Goal: Task Accomplishment & Management: Use online tool/utility

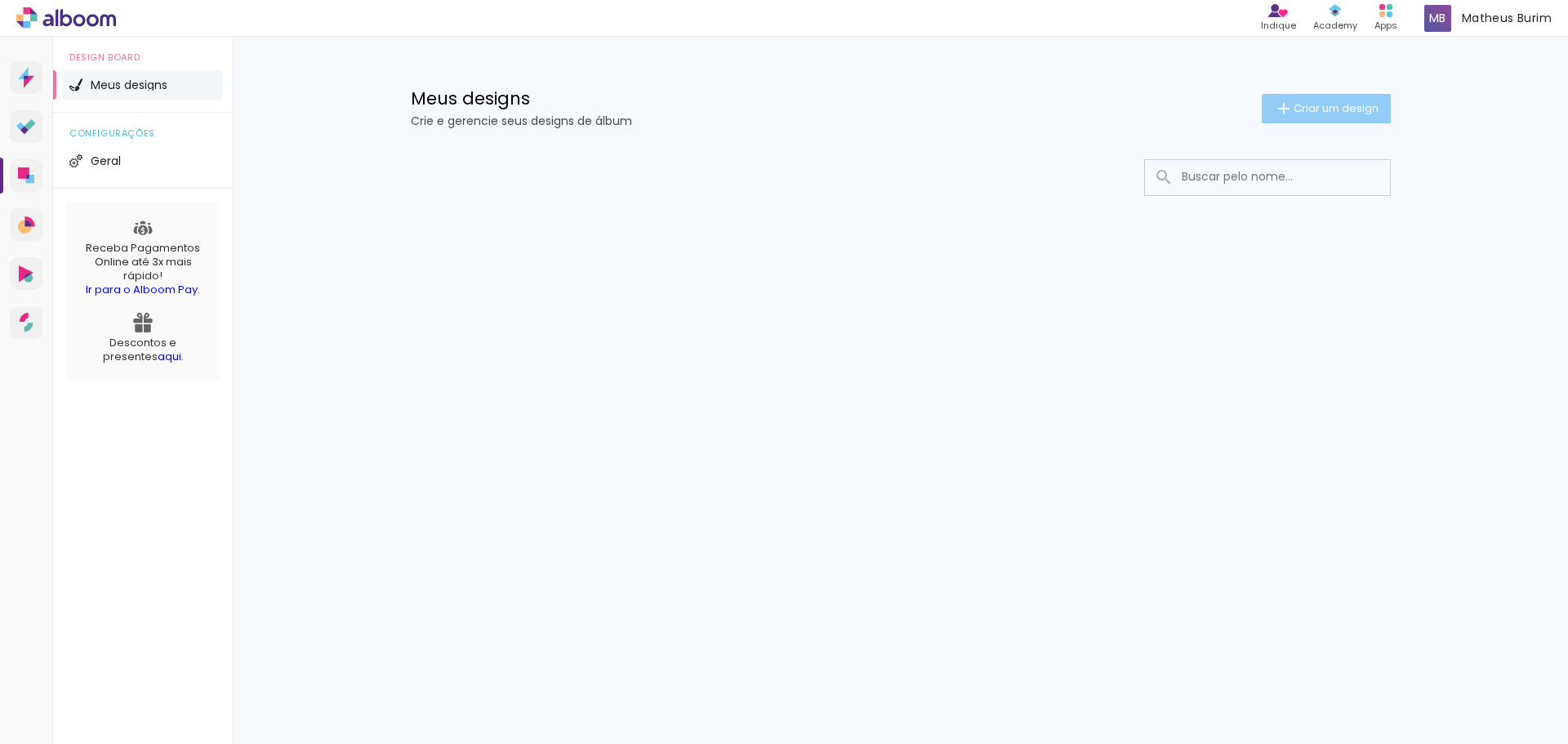
click at [1309, 114] on span "Criar um design" at bounding box center [1336, 108] width 85 height 11
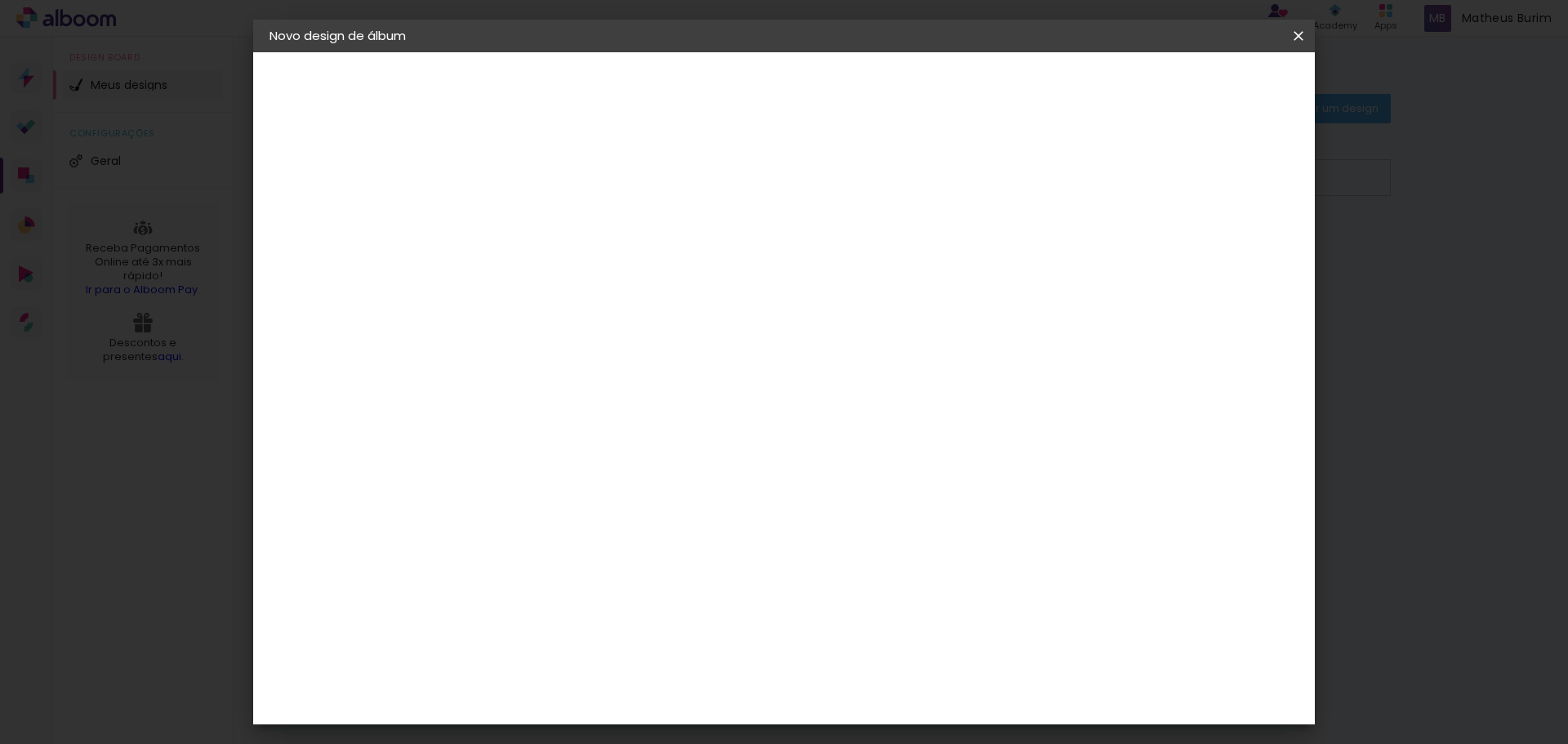
click at [536, 219] on input at bounding box center [536, 219] width 0 height 26
type input "teste"
type paper-input "teste"
click at [0, 0] on slot "Avançar" at bounding box center [0, 0] width 0 height 0
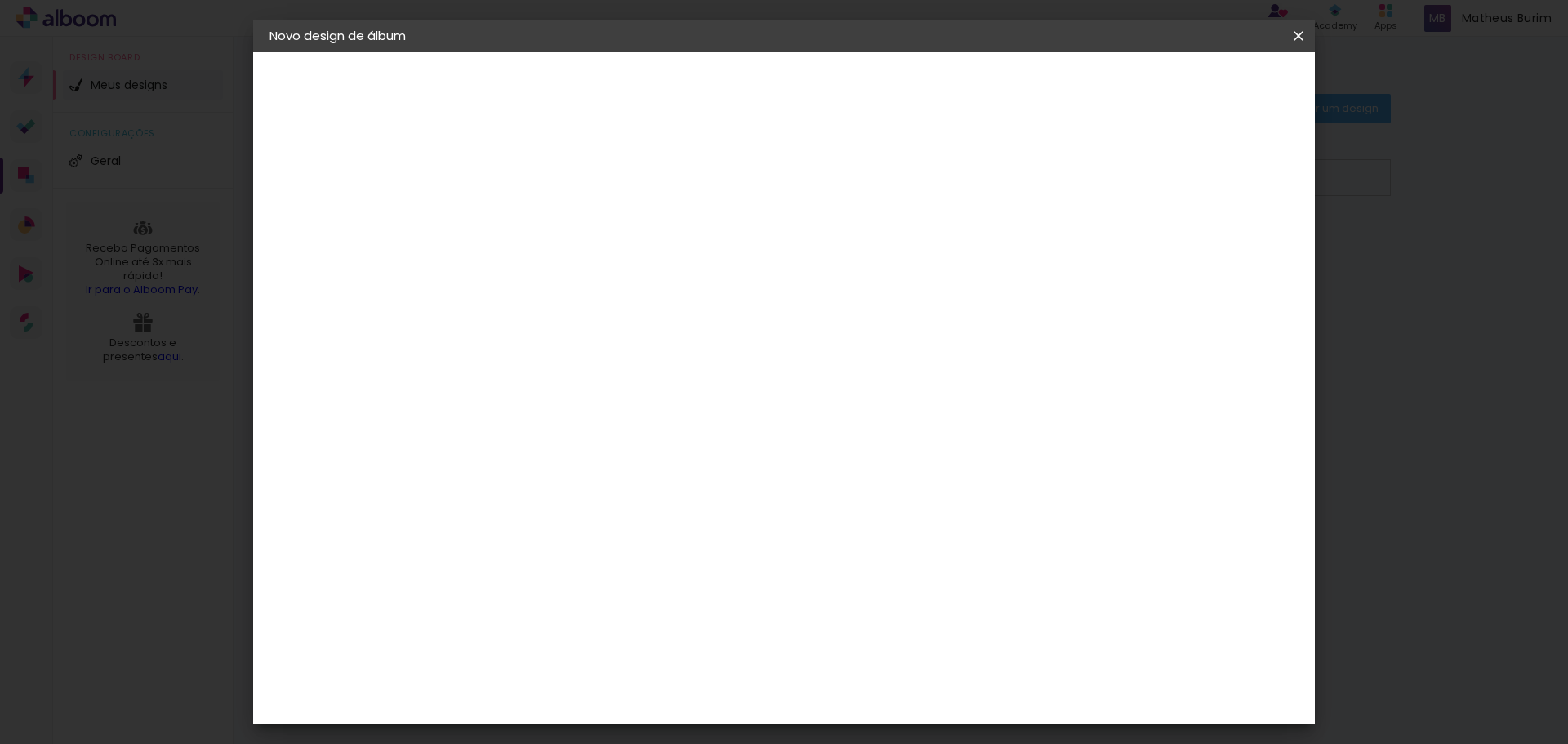
click at [547, 455] on div "Go image" at bounding box center [545, 468] width 40 height 26
click at [842, 75] on paper-button "Avançar" at bounding box center [801, 87] width 80 height 28
click at [619, 297] on div at bounding box center [578, 298] width 83 height 2
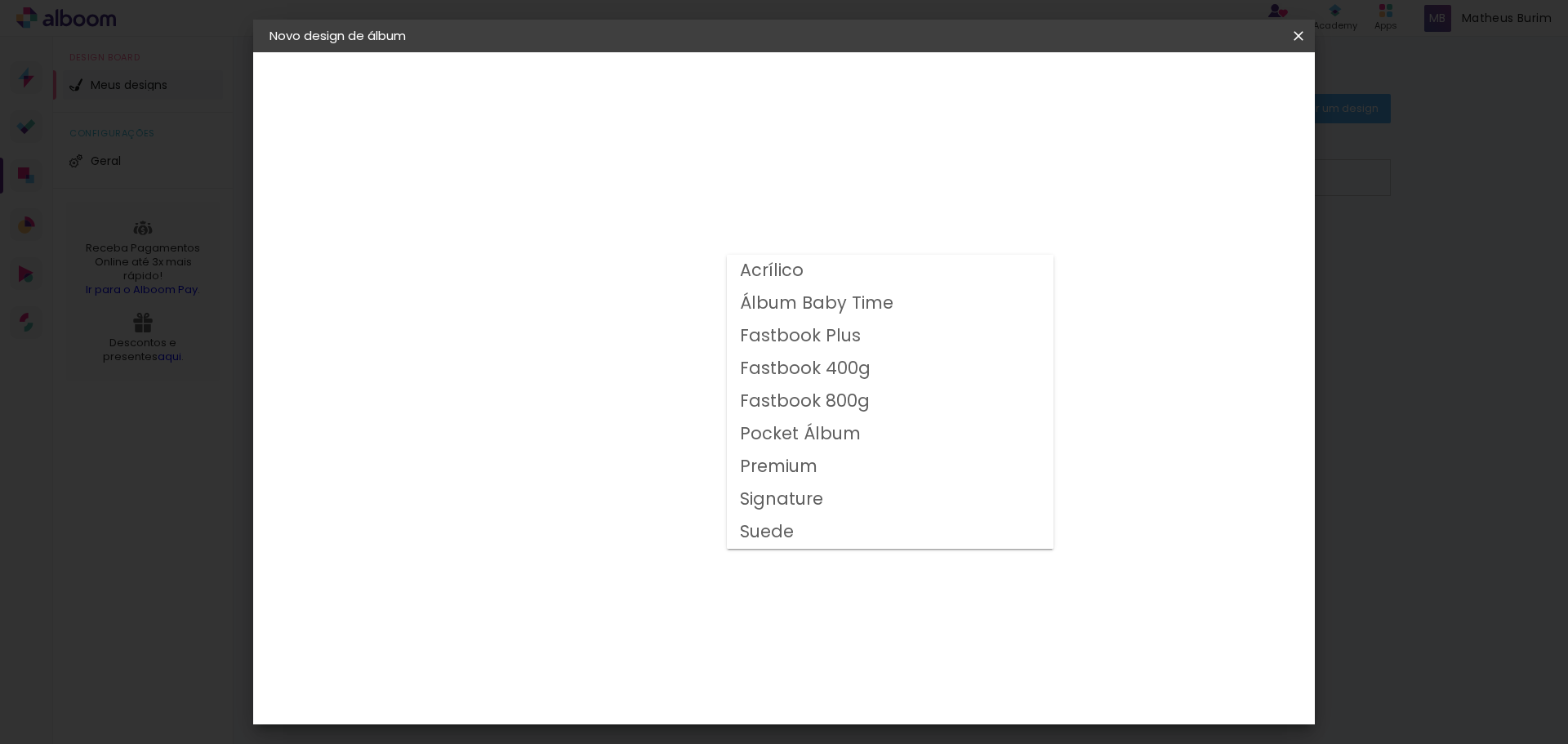
click at [0, 0] on slot "Fastbook 800g" at bounding box center [0, 0] width 0 height 0
type input "Fastbook 800g"
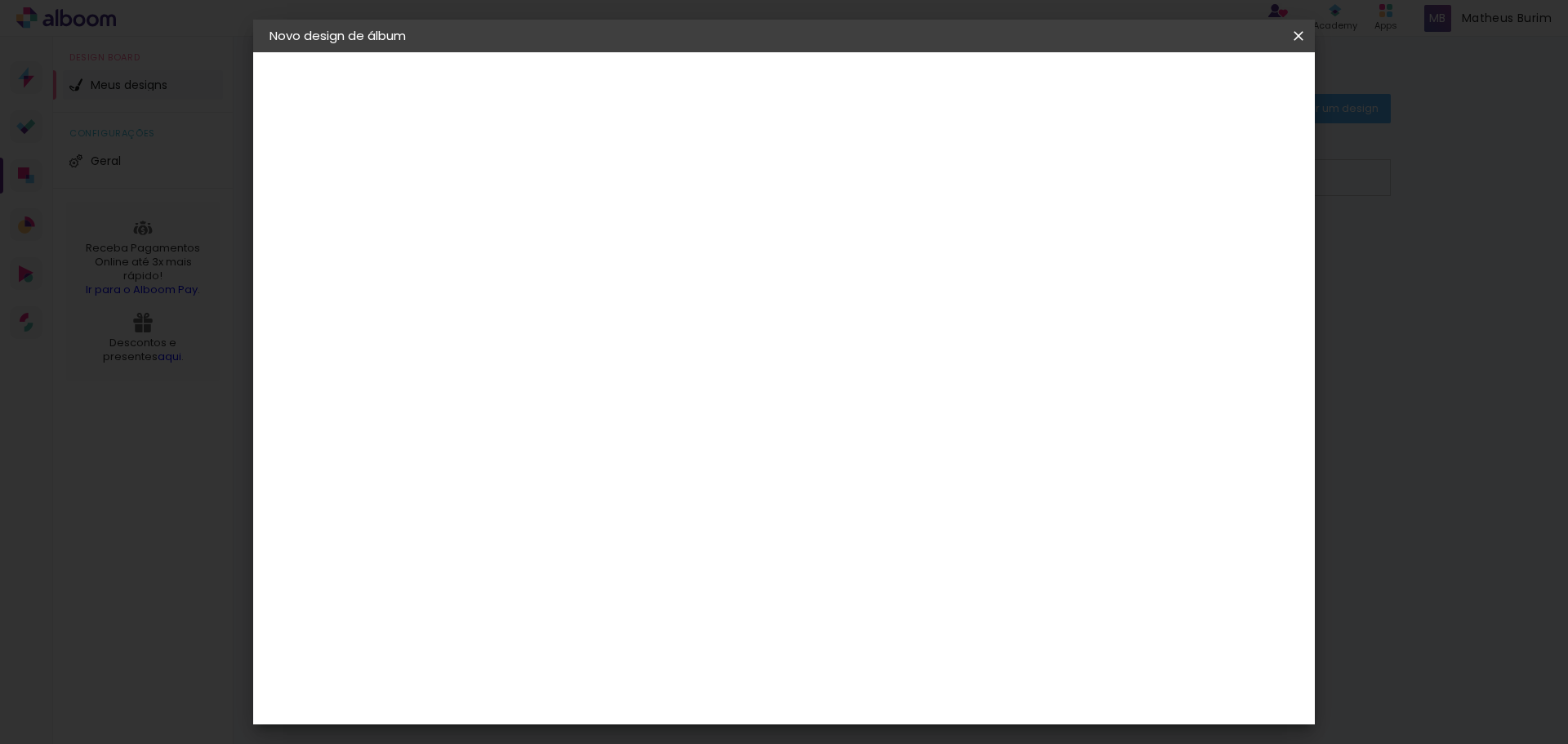
scroll to position [245, 0]
click at [646, 561] on span "30 × 30" at bounding box center [609, 588] width 76 height 53
click at [0, 0] on slot "Avançar" at bounding box center [0, 0] width 0 height 0
click at [1197, 88] on span "Iniciar design" at bounding box center [1158, 87] width 74 height 12
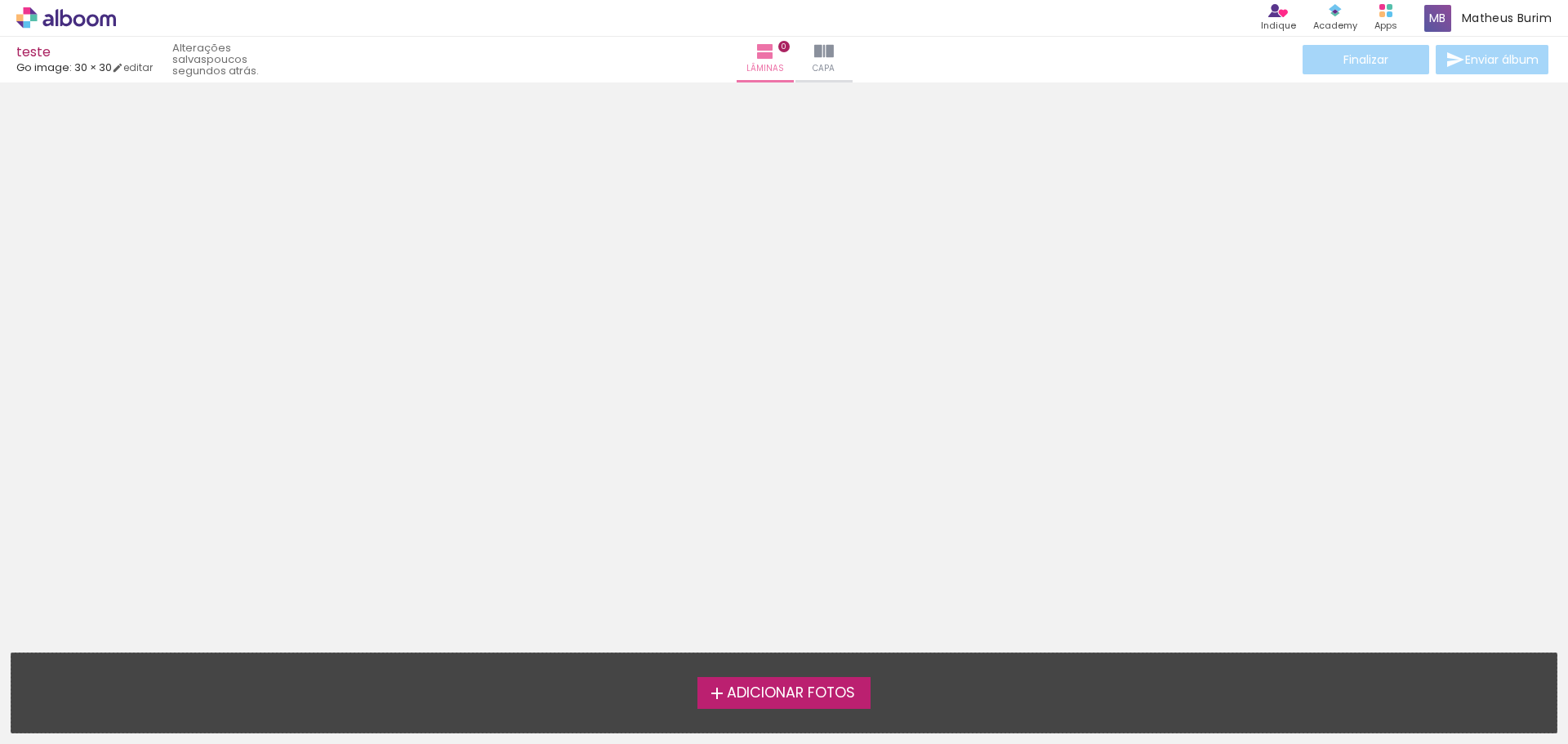
click at [733, 689] on span "Adicionar Fotos" at bounding box center [790, 693] width 128 height 15
click at [0, 0] on input "file" at bounding box center [0, 0] width 0 height 0
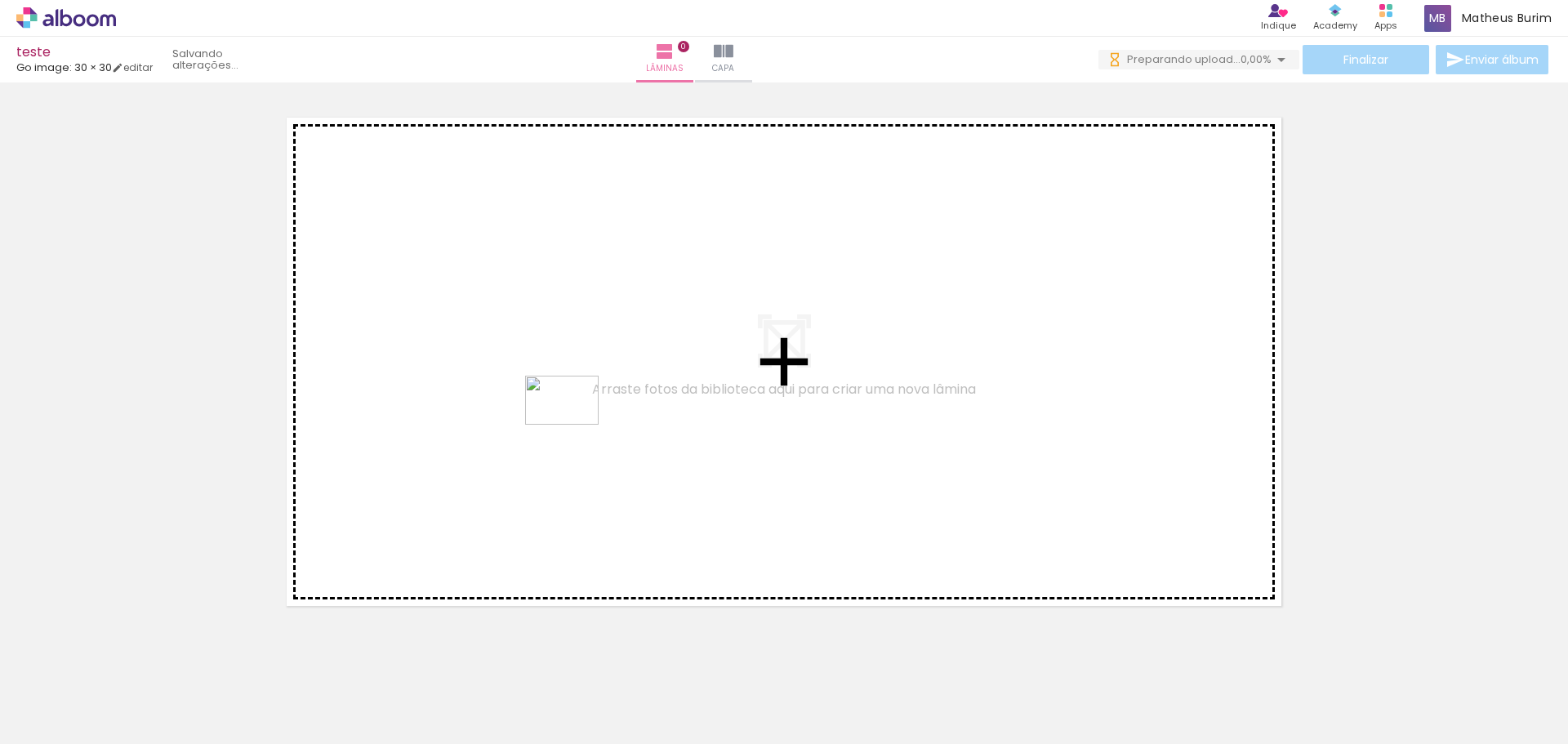
drag, startPoint x: 259, startPoint y: 702, endPoint x: 574, endPoint y: 425, distance: 419.5
click at [574, 425] on quentale-workspace at bounding box center [784, 372] width 1568 height 744
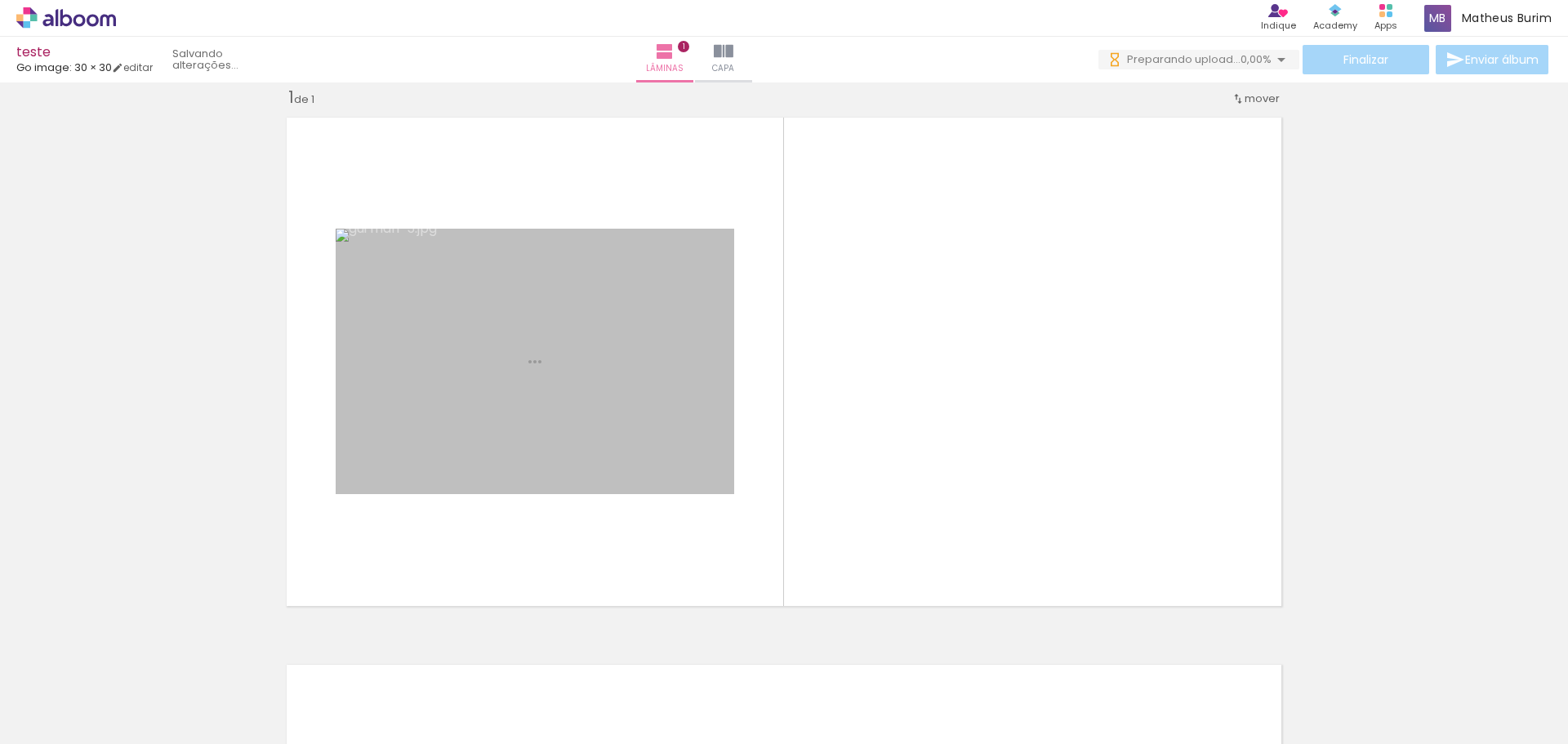
scroll to position [21, 0]
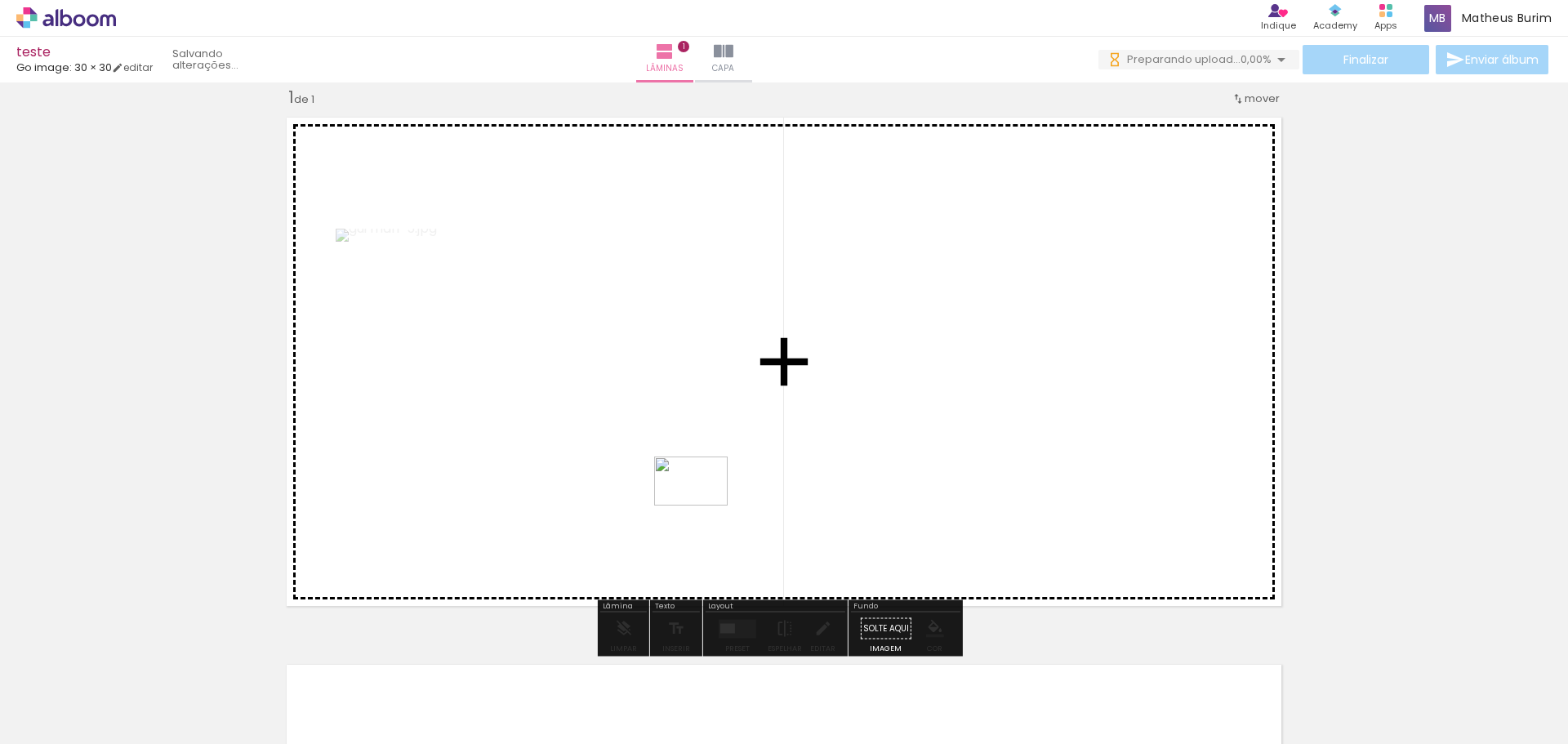
drag, startPoint x: 448, startPoint y: 699, endPoint x: 708, endPoint y: 500, distance: 327.4
click at [708, 500] on quentale-workspace at bounding box center [784, 372] width 1568 height 744
drag, startPoint x: 522, startPoint y: 699, endPoint x: 642, endPoint y: 574, distance: 173.3
click at [642, 574] on quentale-workspace at bounding box center [784, 372] width 1568 height 744
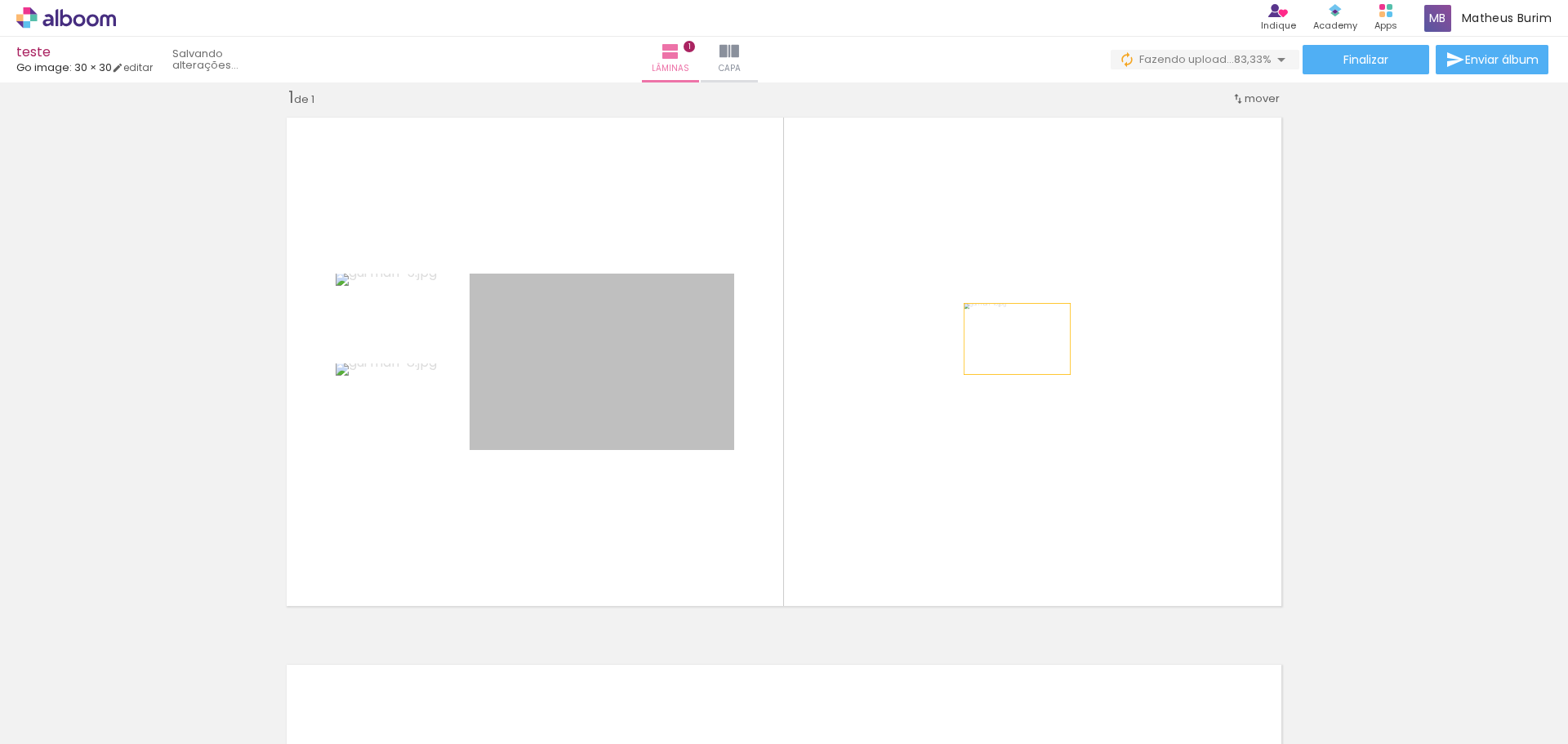
drag, startPoint x: 606, startPoint y: 378, endPoint x: 1011, endPoint y: 339, distance: 406.9
click at [1011, 339] on quentale-layouter at bounding box center [784, 362] width 1013 height 506
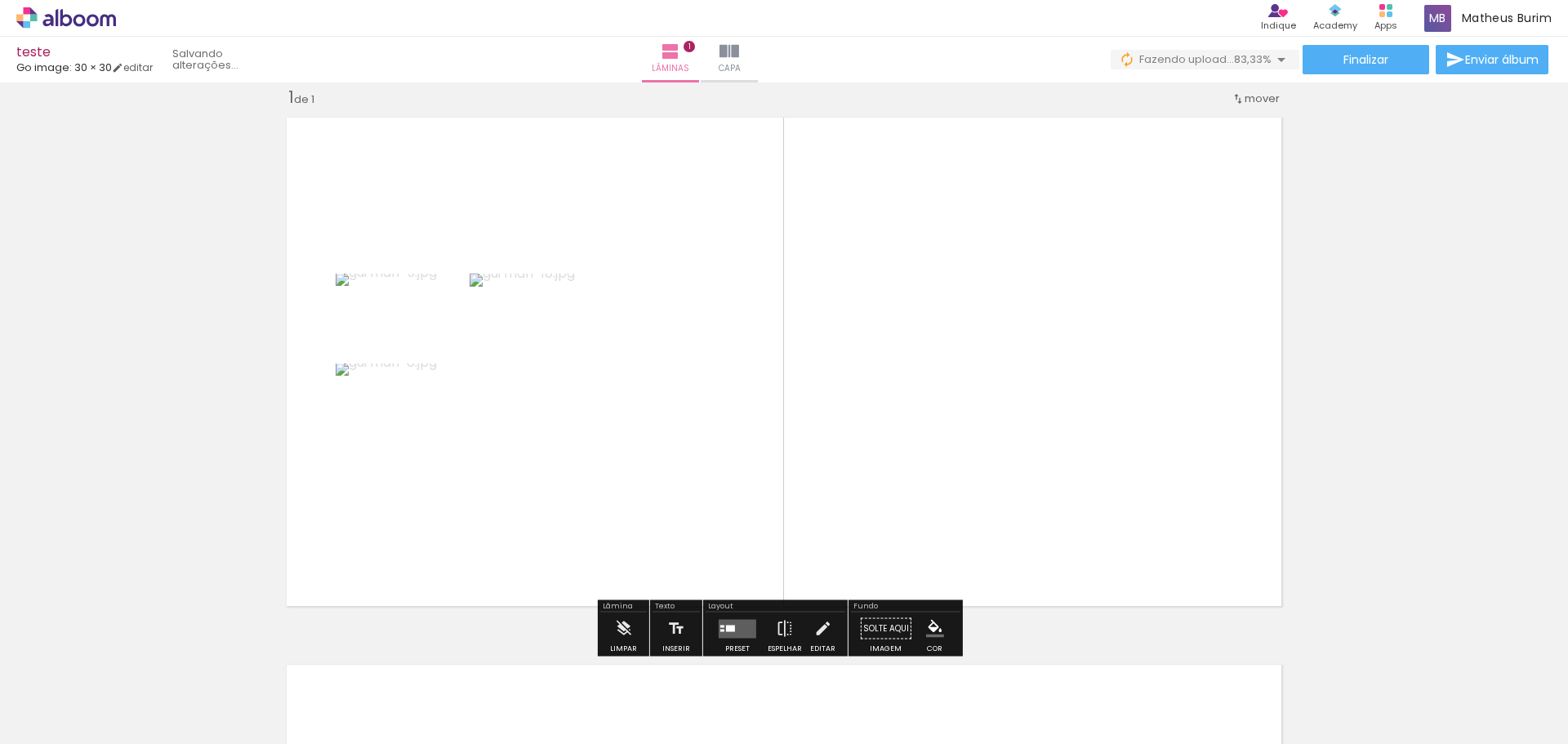
click at [726, 628] on div at bounding box center [730, 627] width 9 height 7
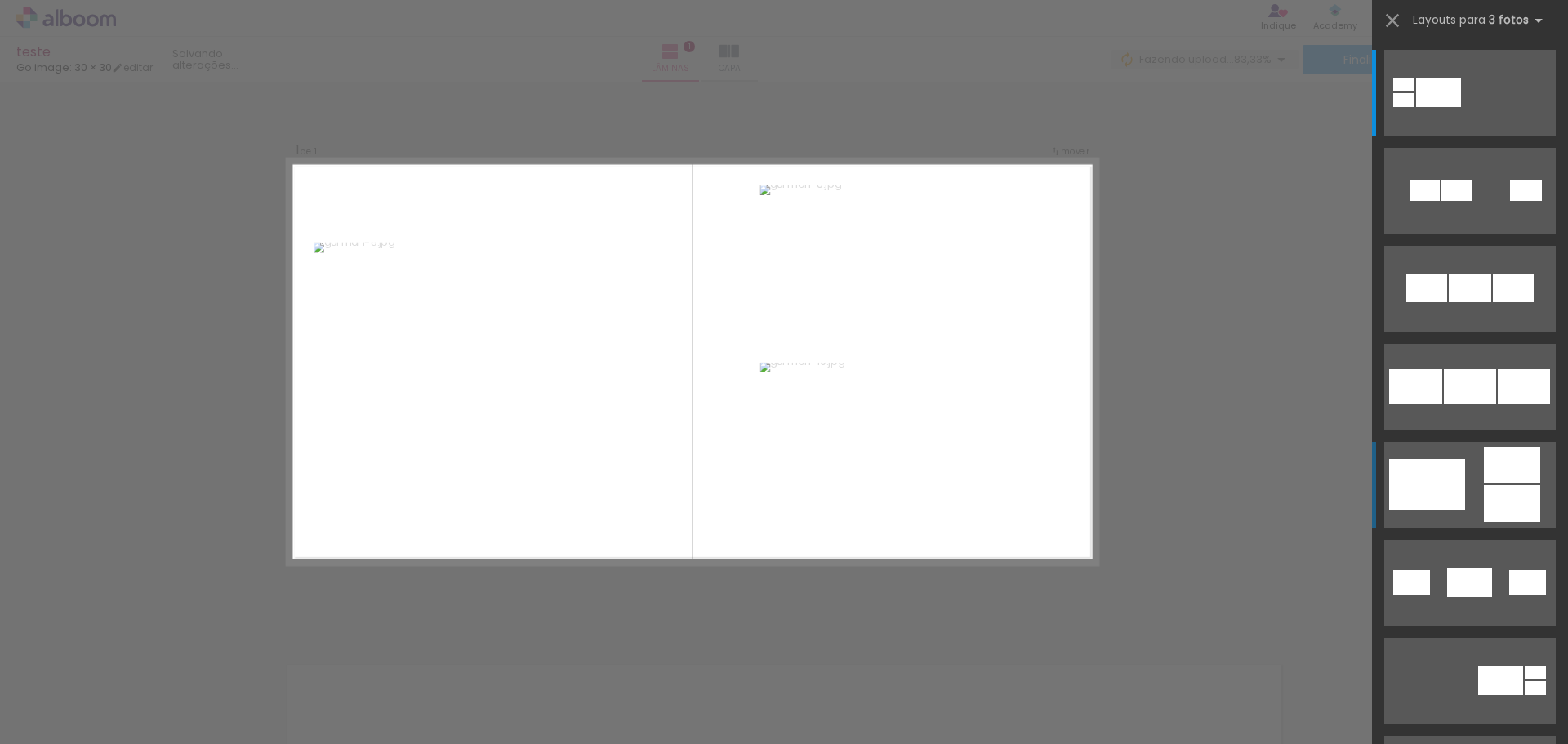
click at [1458, 485] on div at bounding box center [1427, 483] width 76 height 50
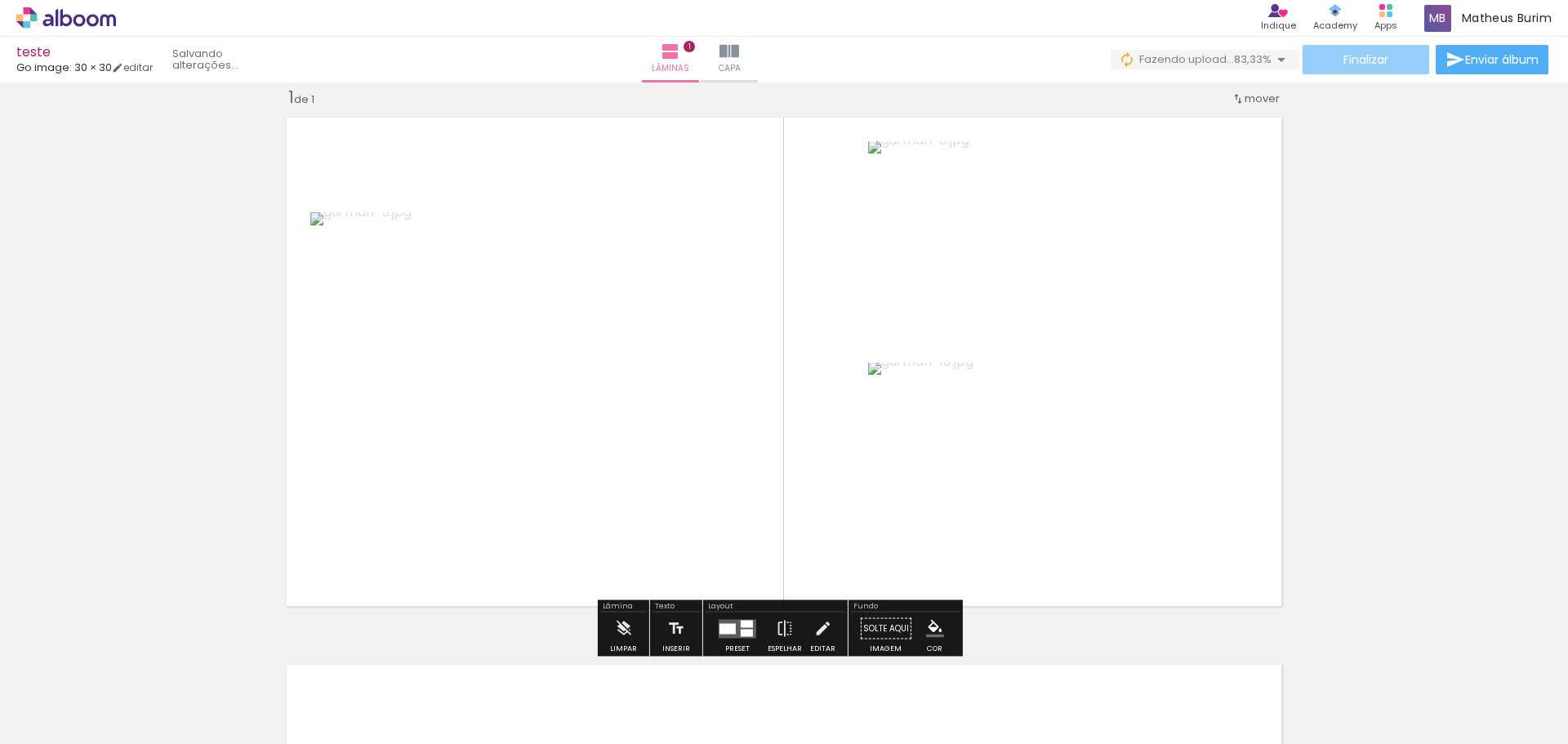
click at [1396, 60] on paper-button "Finalizar" at bounding box center [1365, 59] width 126 height 30
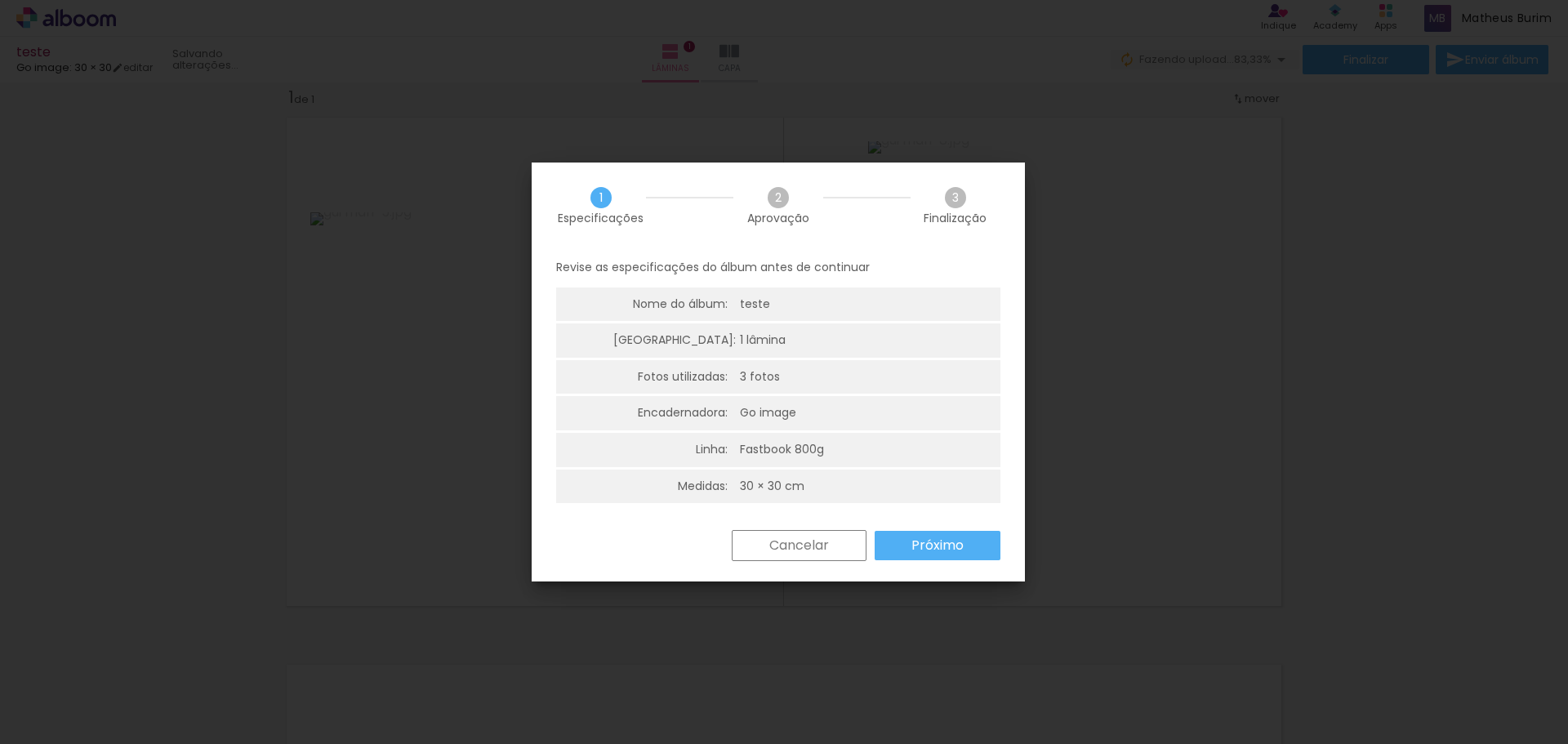
click at [0, 0] on slot "Cancelar" at bounding box center [0, 0] width 0 height 0
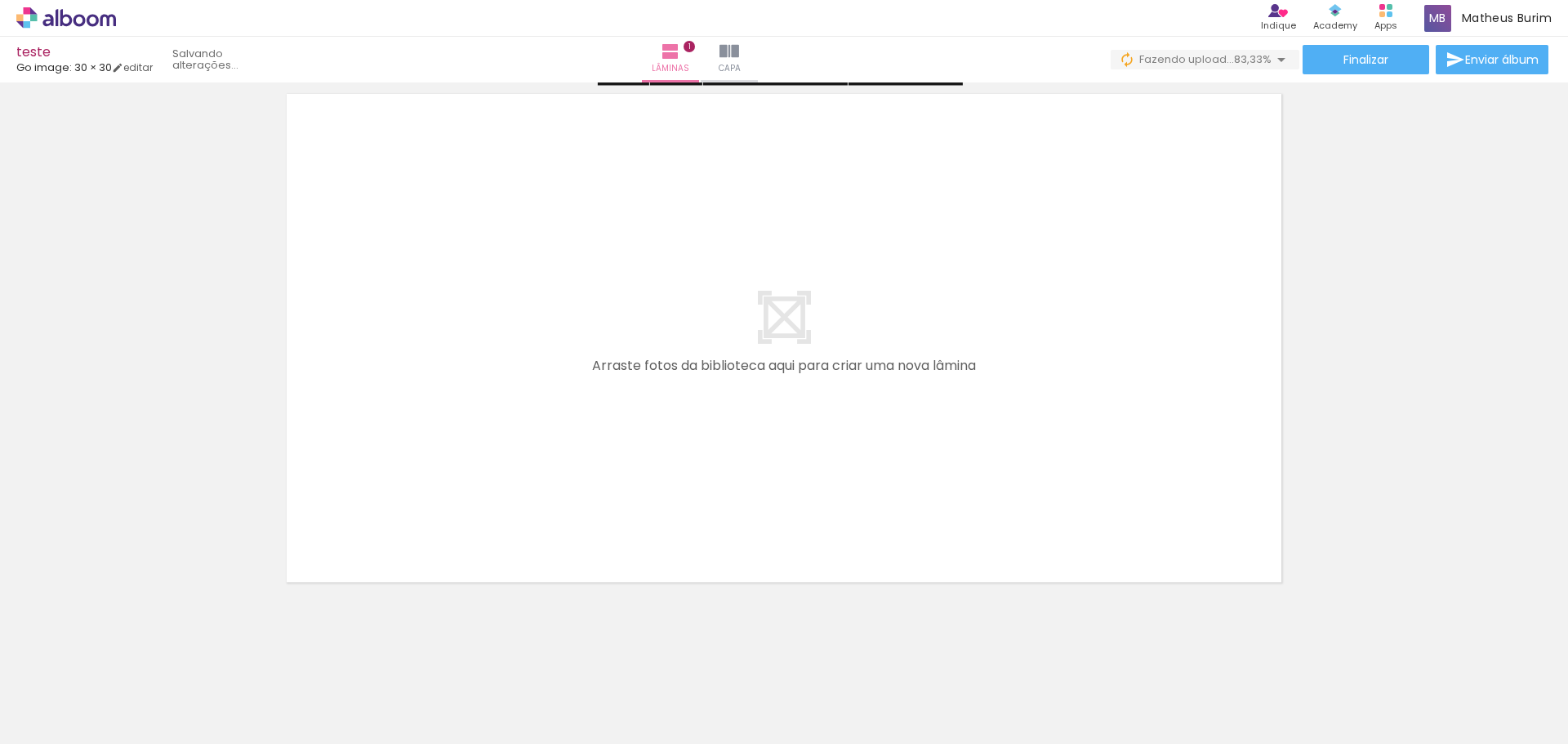
scroll to position [593, 0]
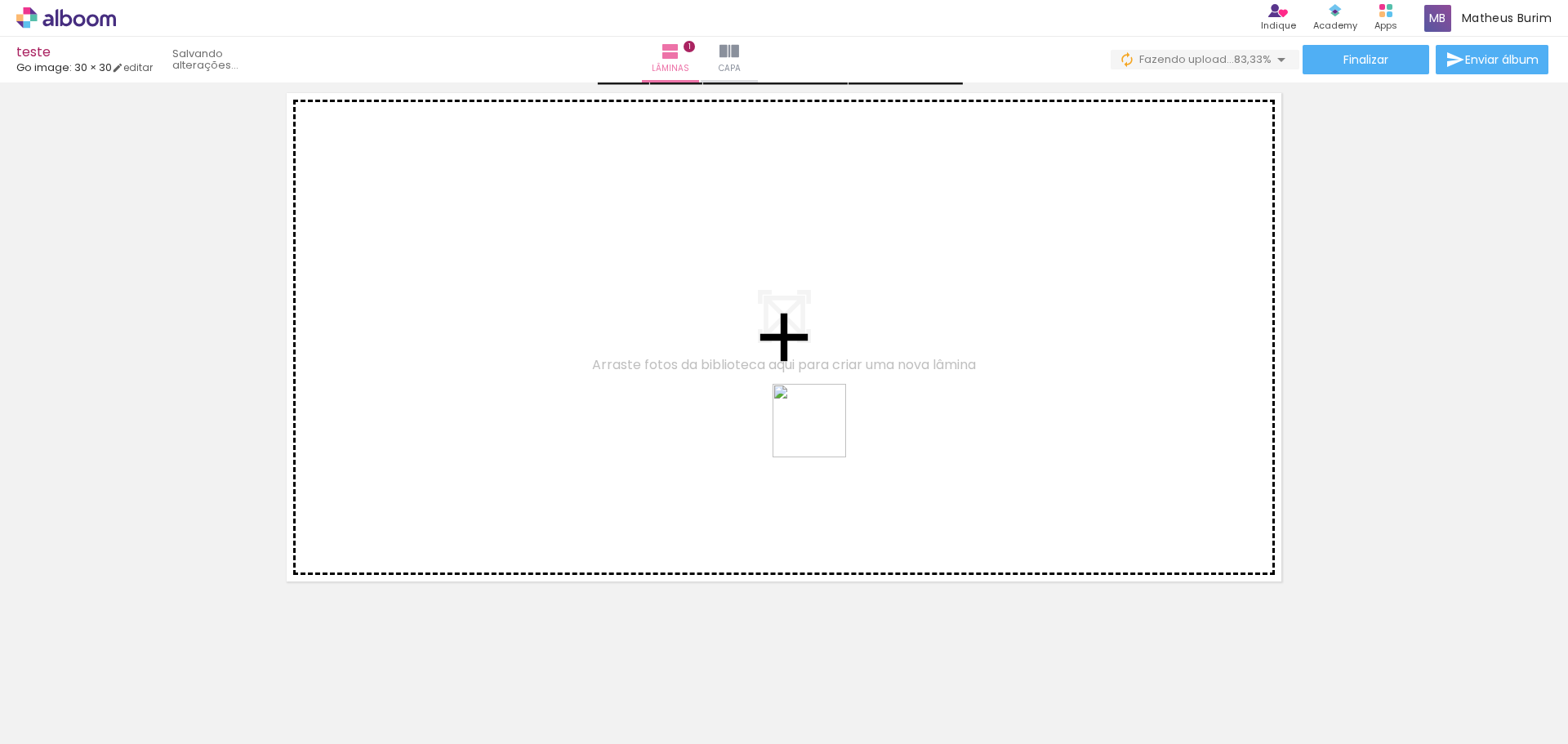
drag, startPoint x: 638, startPoint y: 689, endPoint x: 857, endPoint y: 356, distance: 398.6
click at [857, 356] on quentale-workspace at bounding box center [784, 372] width 1568 height 744
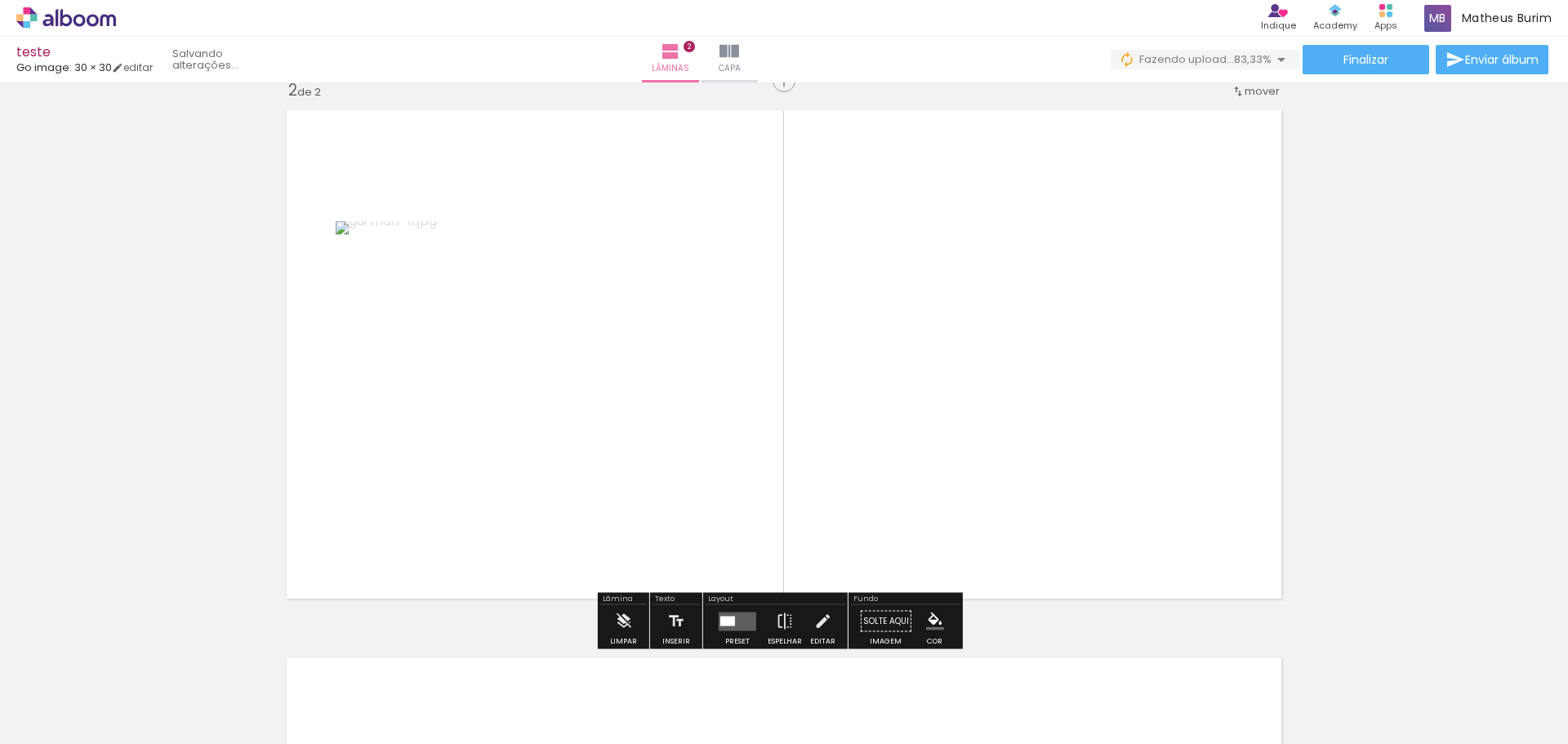
scroll to position [568, 0]
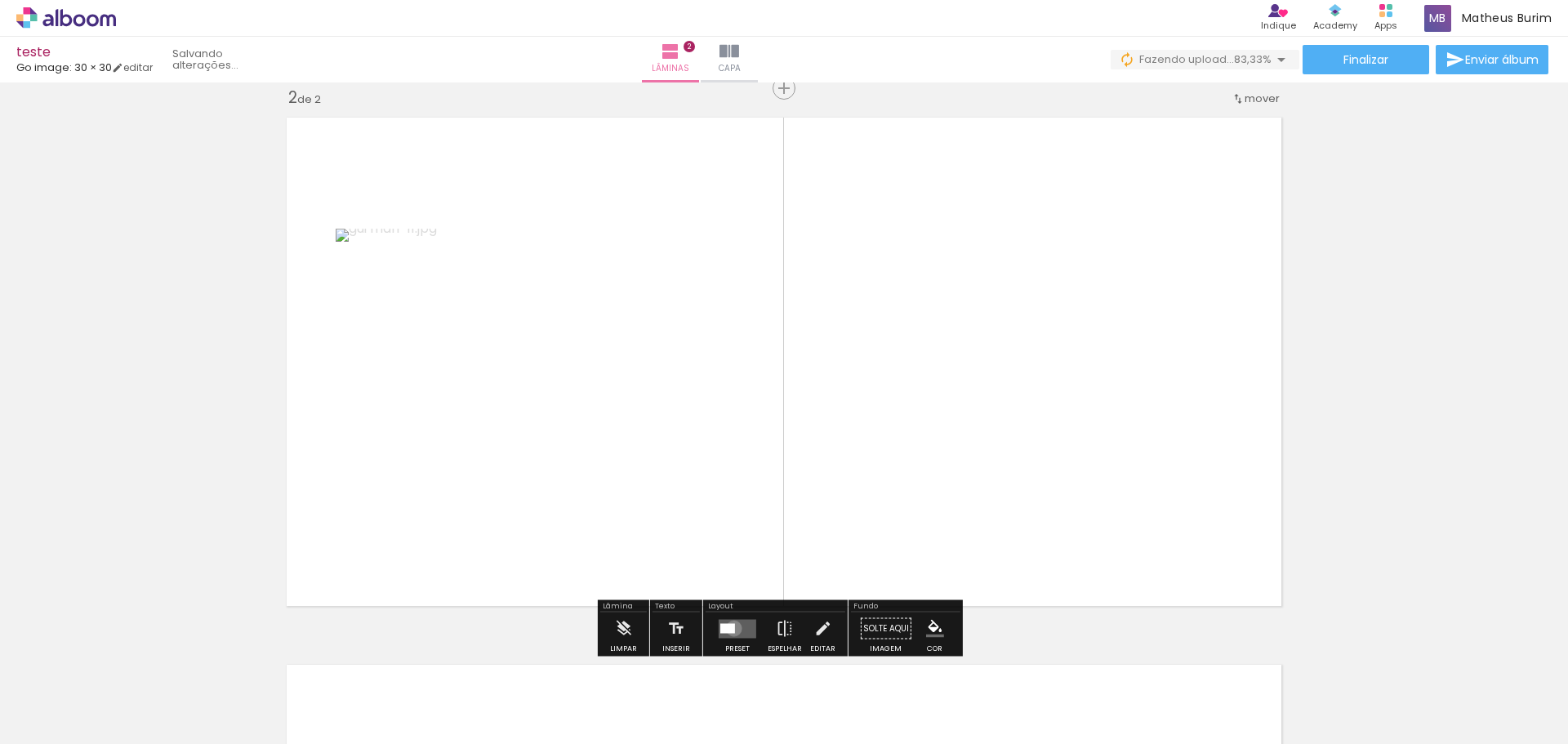
click at [730, 627] on div at bounding box center [727, 628] width 15 height 10
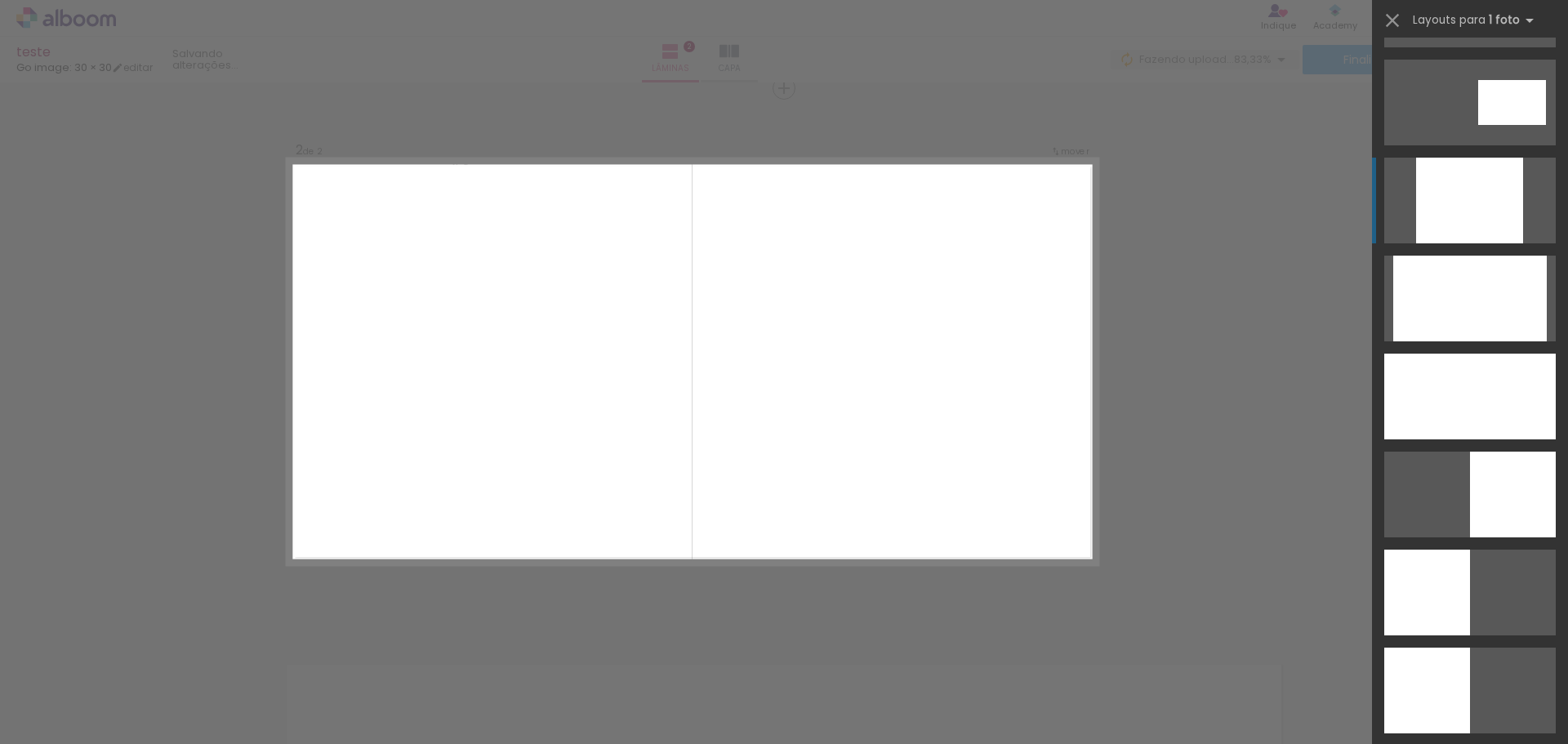
scroll to position [898, 0]
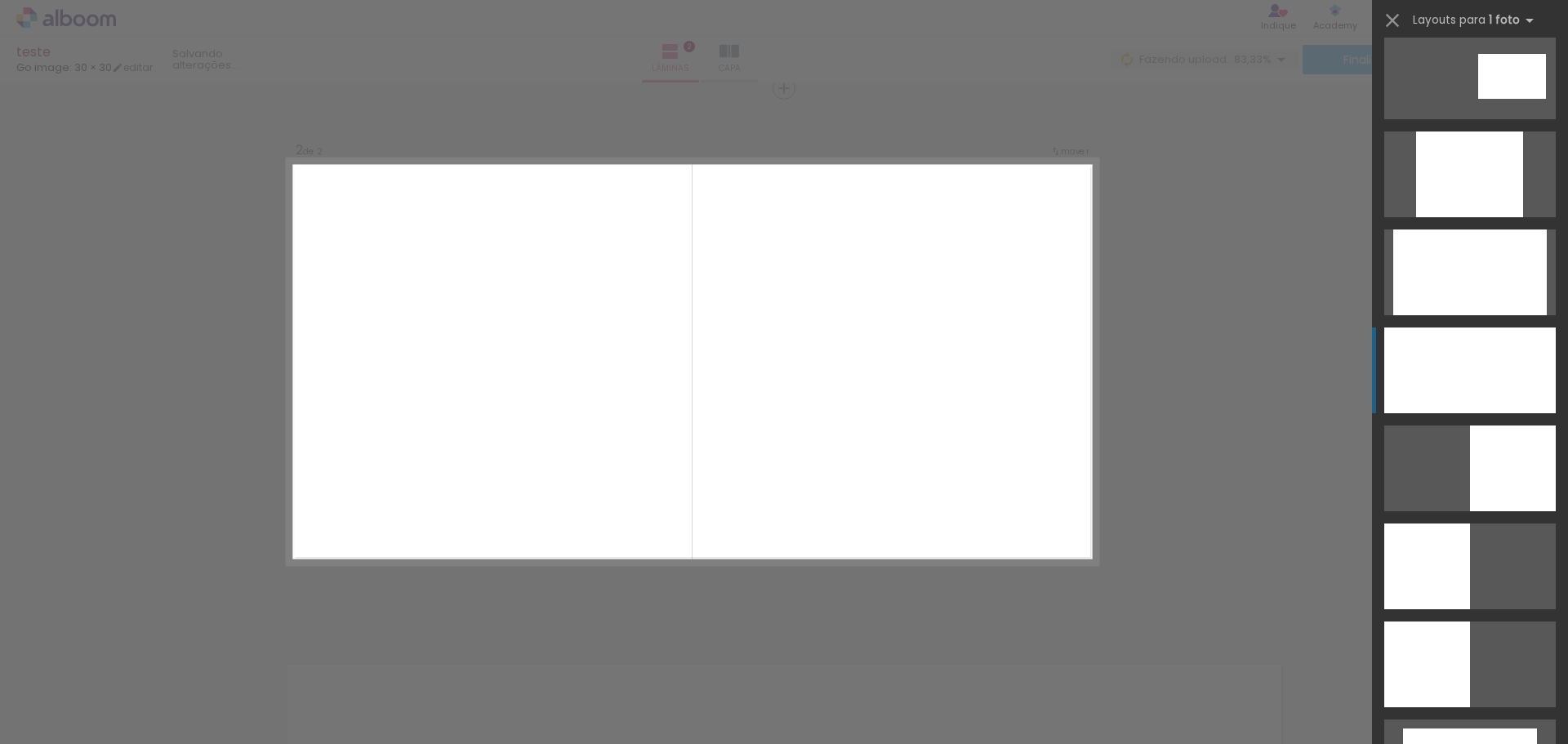
click at [1455, 406] on div at bounding box center [1470, 370] width 172 height 86
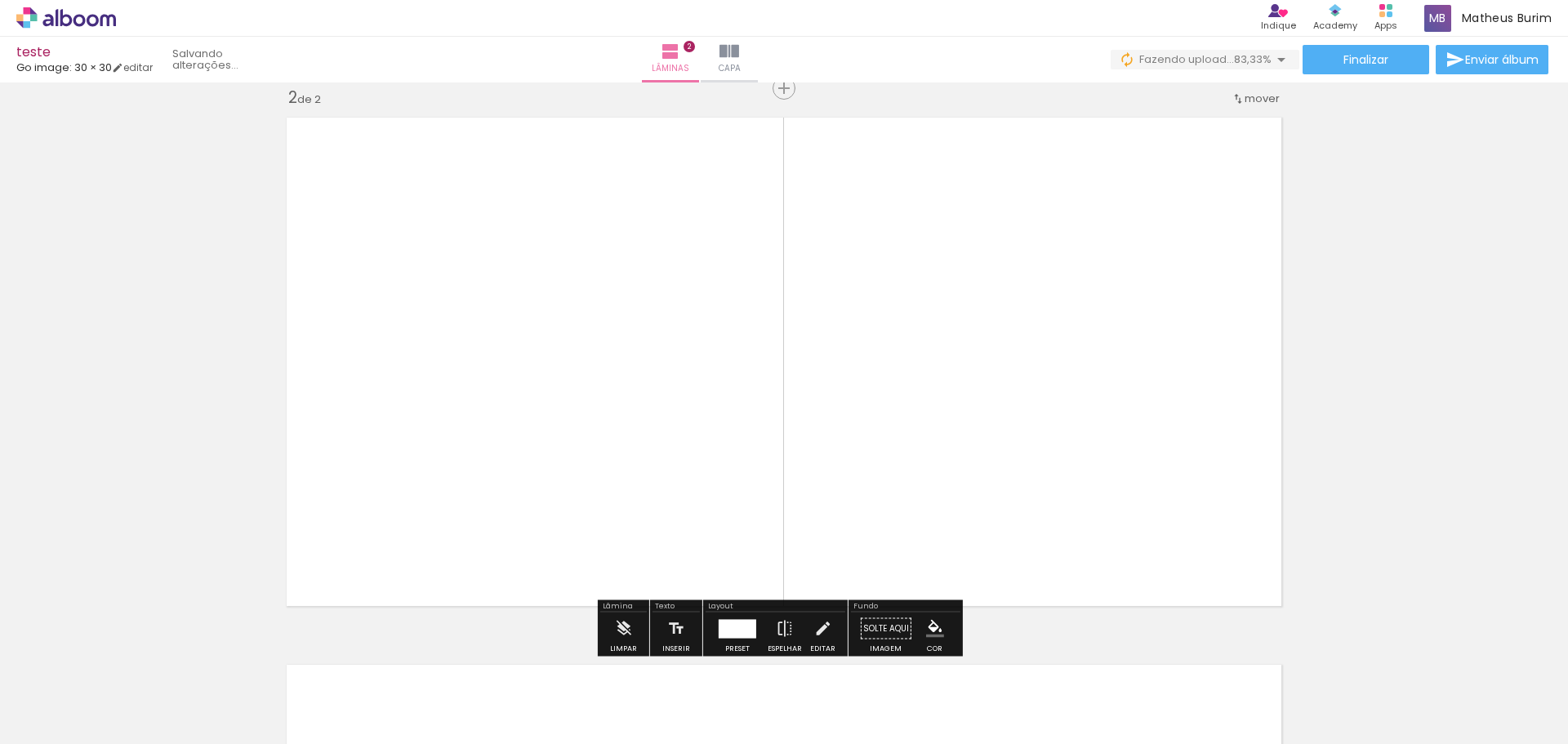
click at [1366, 317] on div "Inserir lâmina 1 de 2 Inserir lâmina 2 de 2" at bounding box center [784, 341] width 1568 height 1642
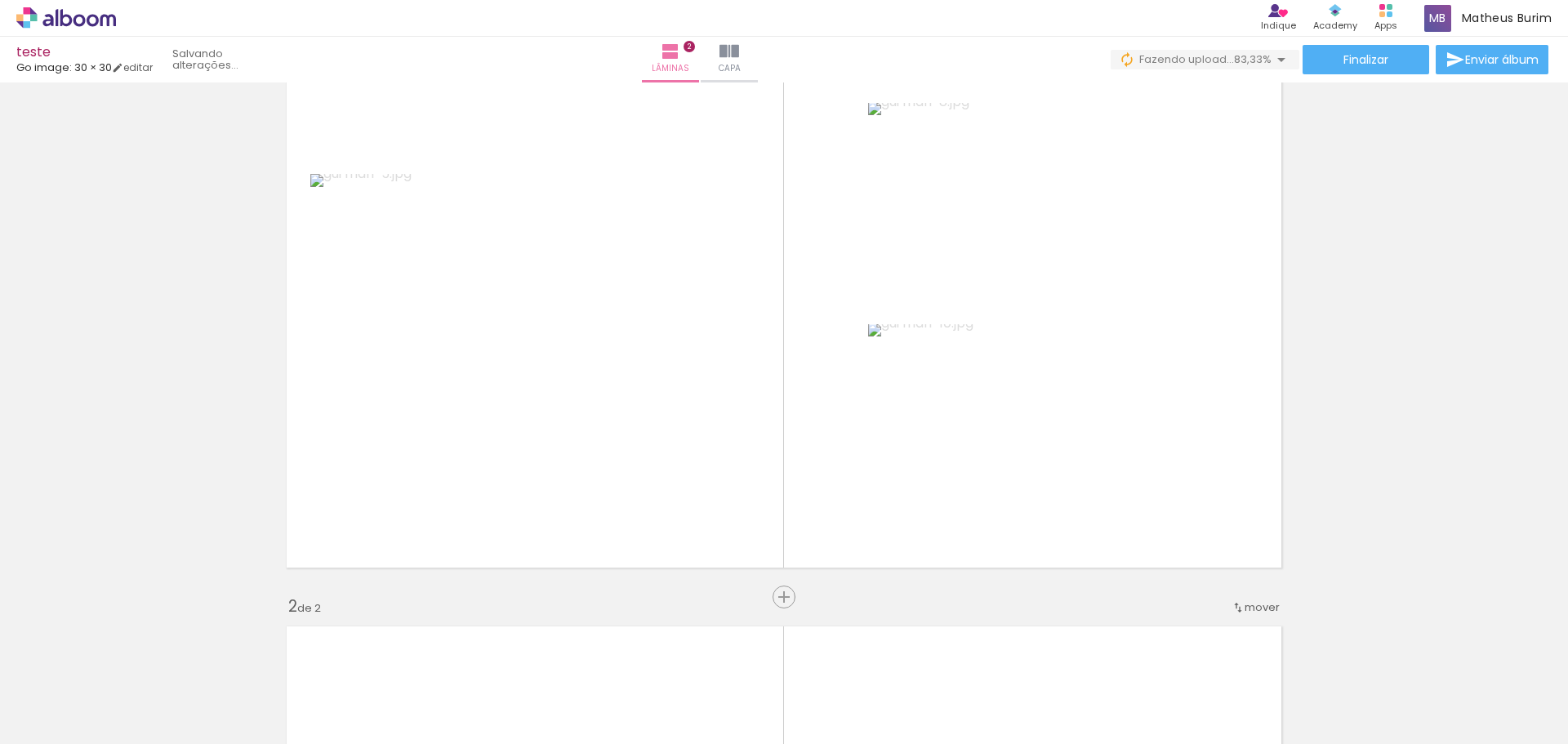
scroll to position [0, 0]
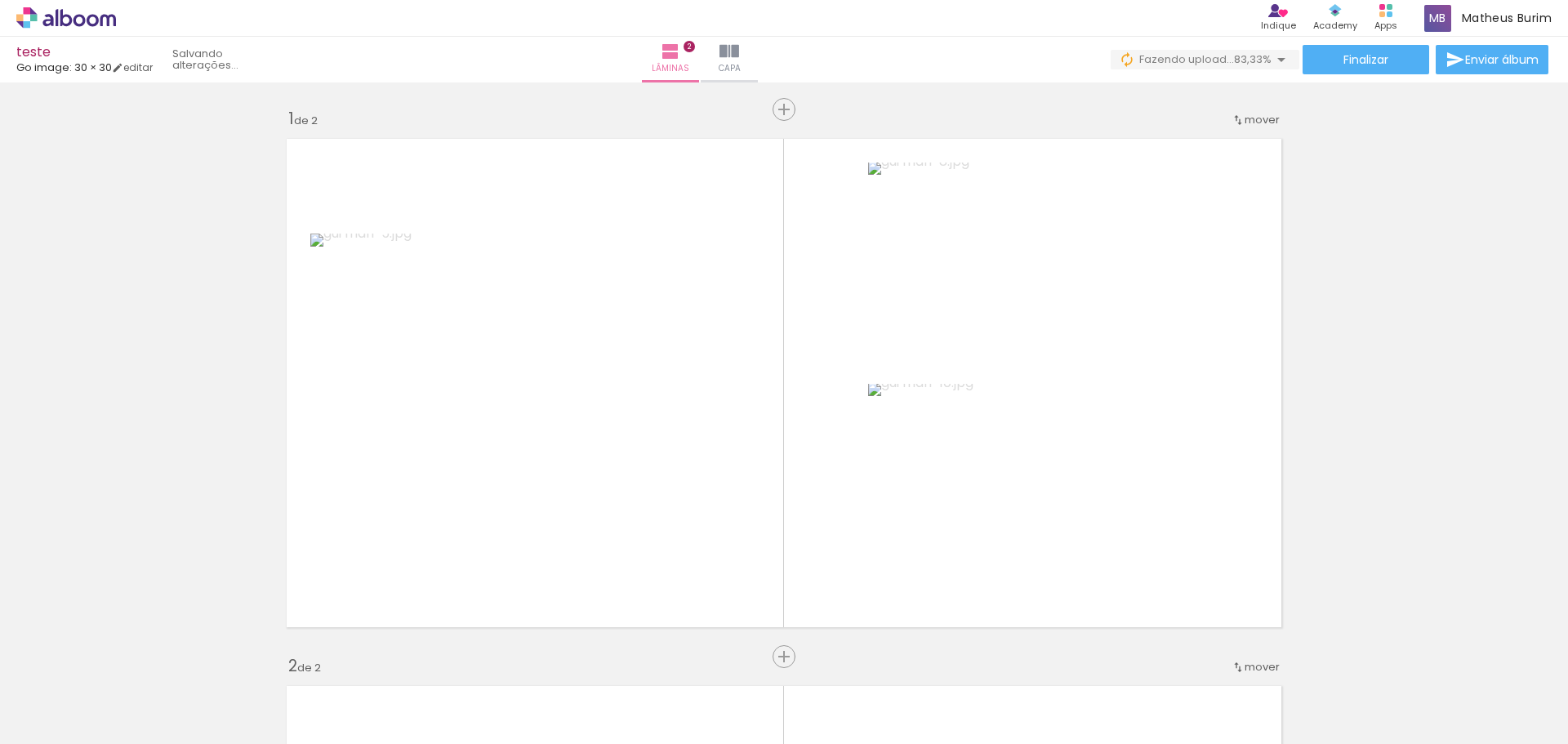
click at [1272, 67] on iron-icon at bounding box center [1281, 59] width 20 height 20
click at [1503, 54] on span "Enviar álbum" at bounding box center [1502, 60] width 73 height 12
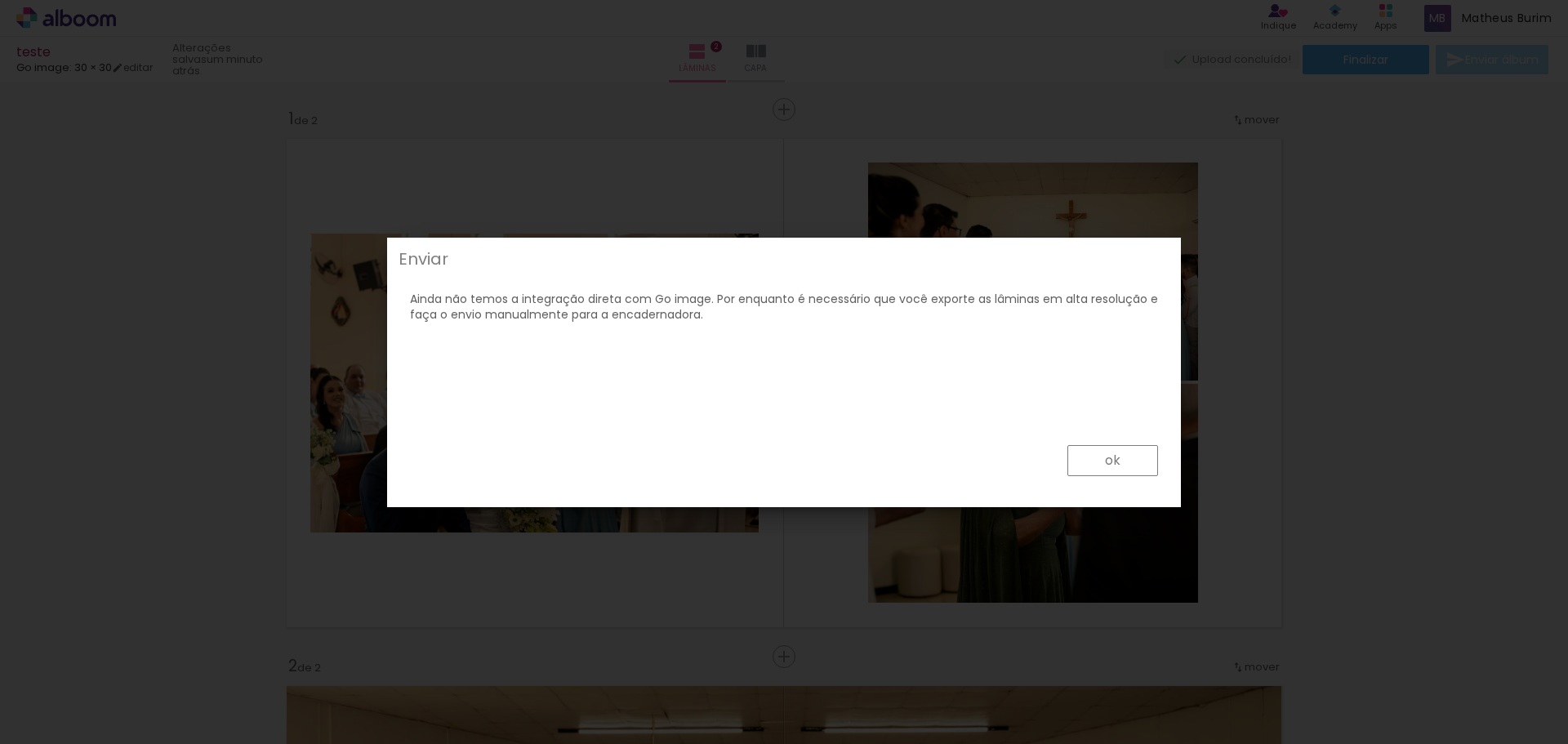
click at [0, 0] on slot "ok" at bounding box center [0, 0] width 0 height 0
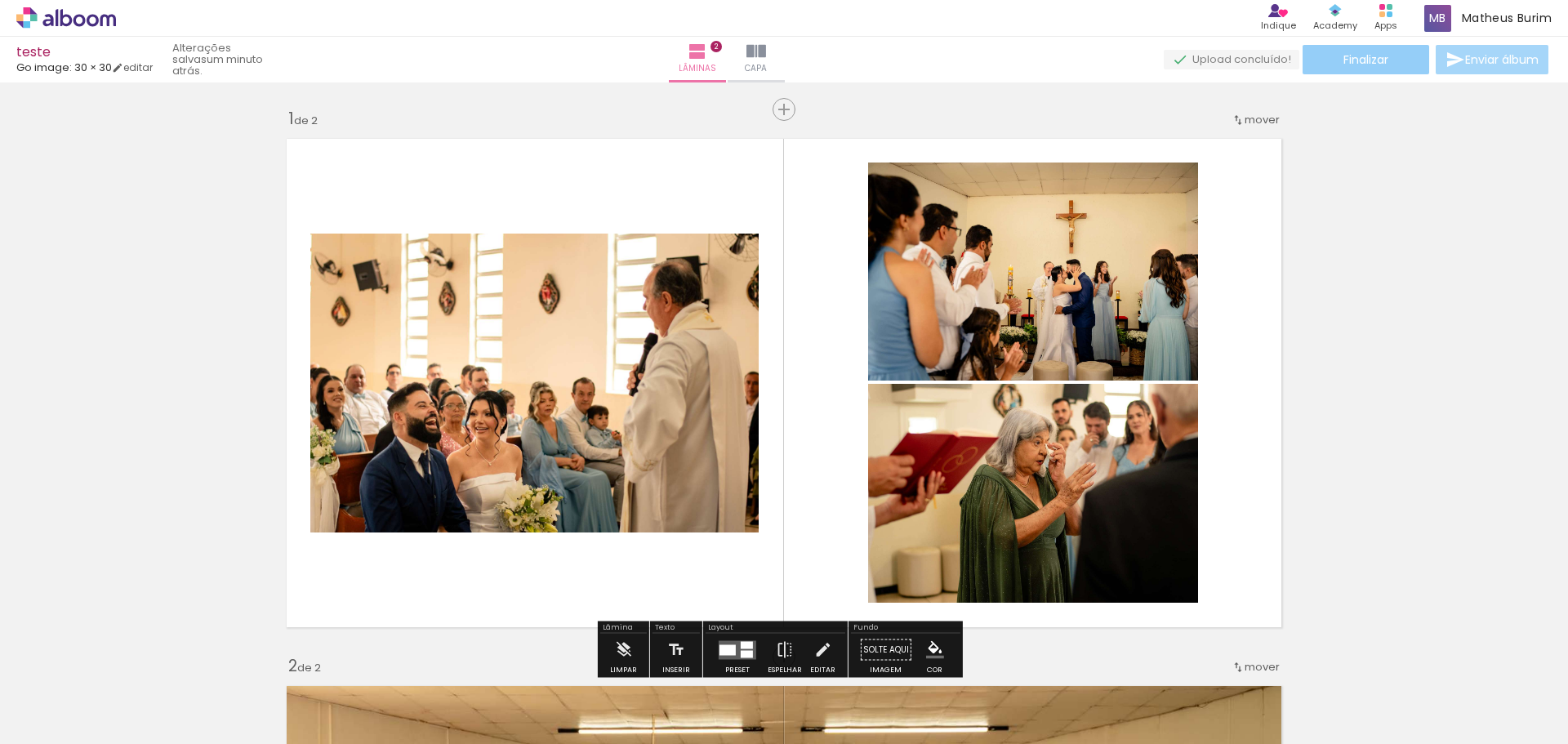
click at [1362, 65] on span "Finalizar" at bounding box center [1364, 60] width 44 height 12
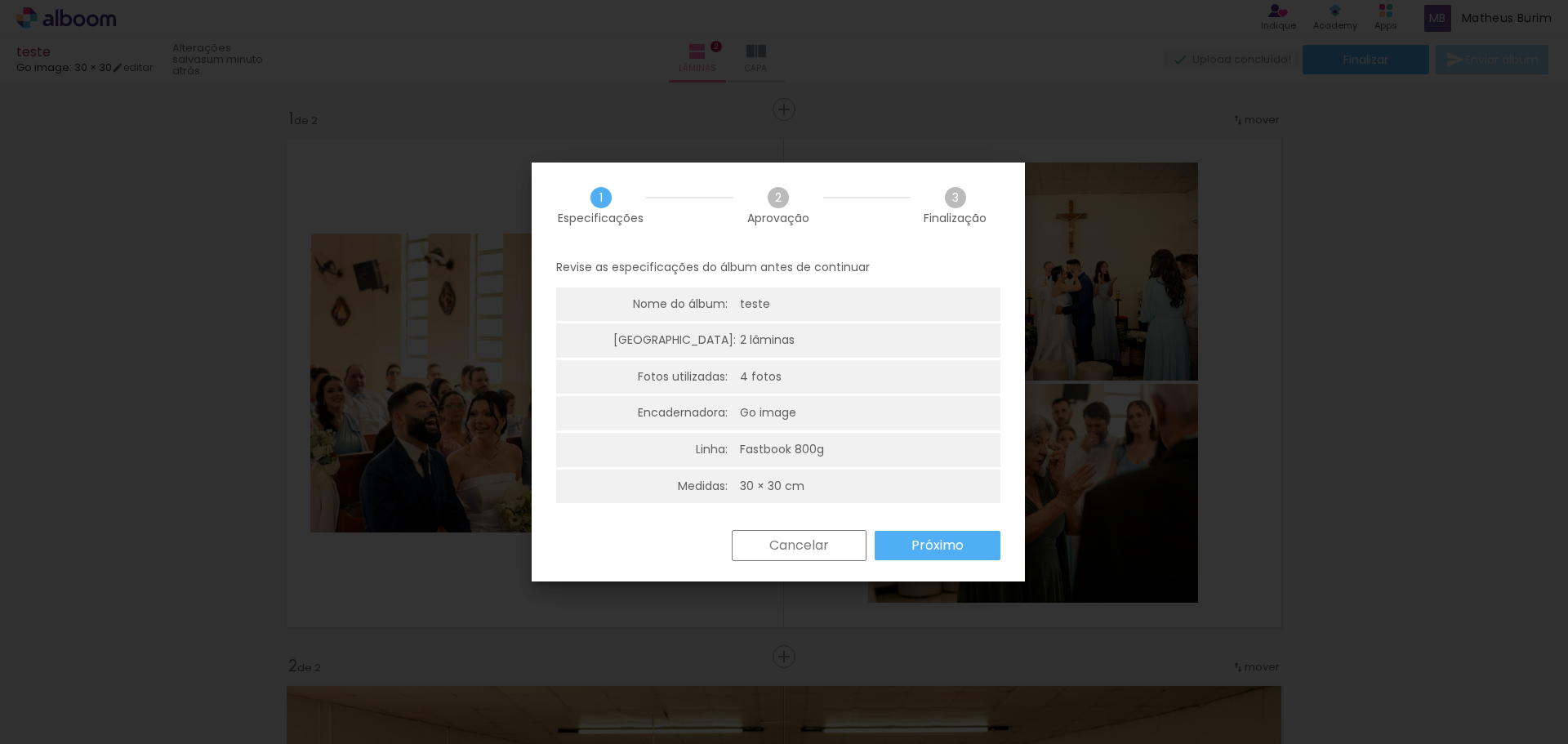
click at [0, 0] on slot "Próximo" at bounding box center [0, 0] width 0 height 0
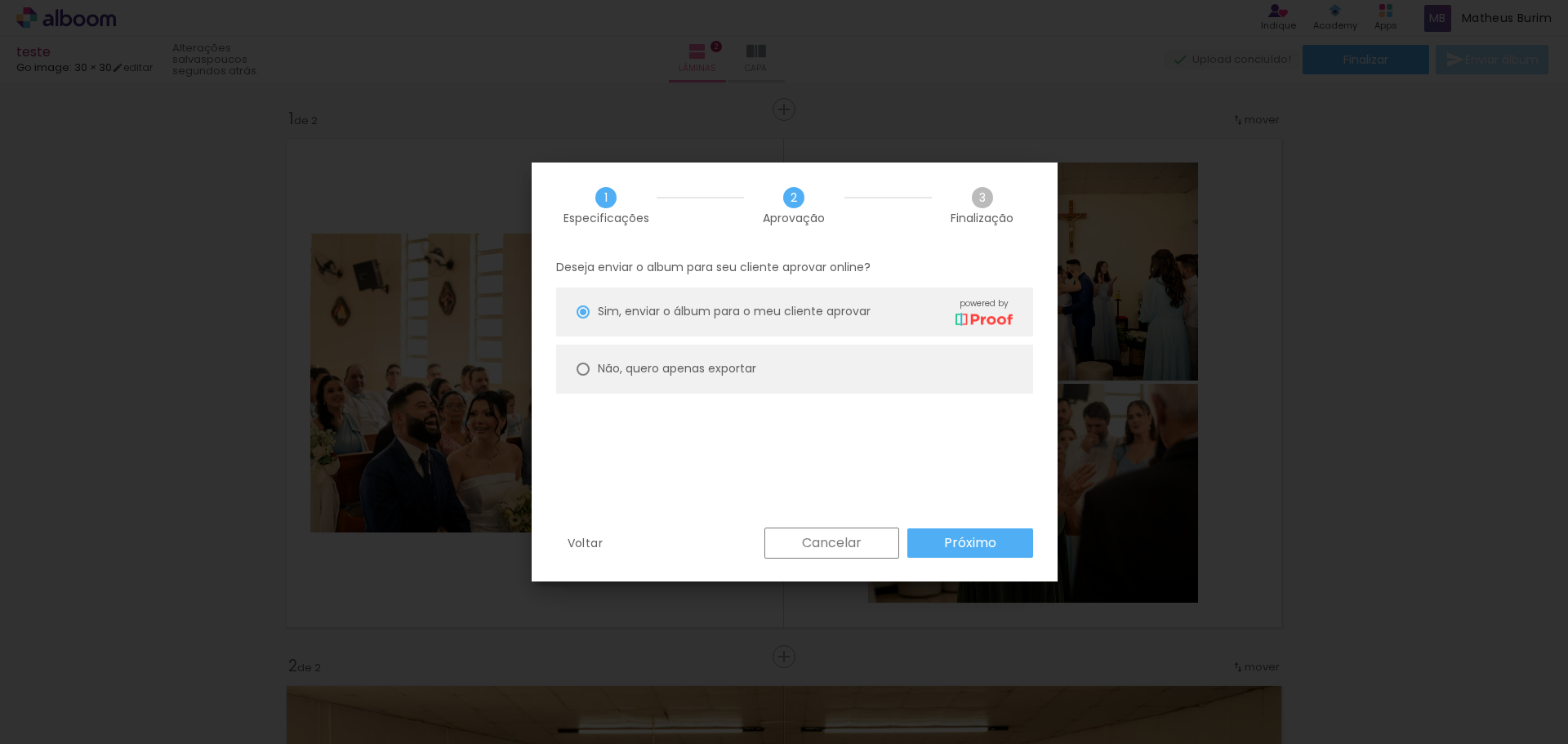
click at [787, 370] on paper-radio-button "Não, quero apenas exportar" at bounding box center [794, 370] width 477 height 49
type paper-radio-button "on"
click at [957, 530] on paper-button "Próximo" at bounding box center [969, 543] width 125 height 30
type input "Alta, 300 DPI"
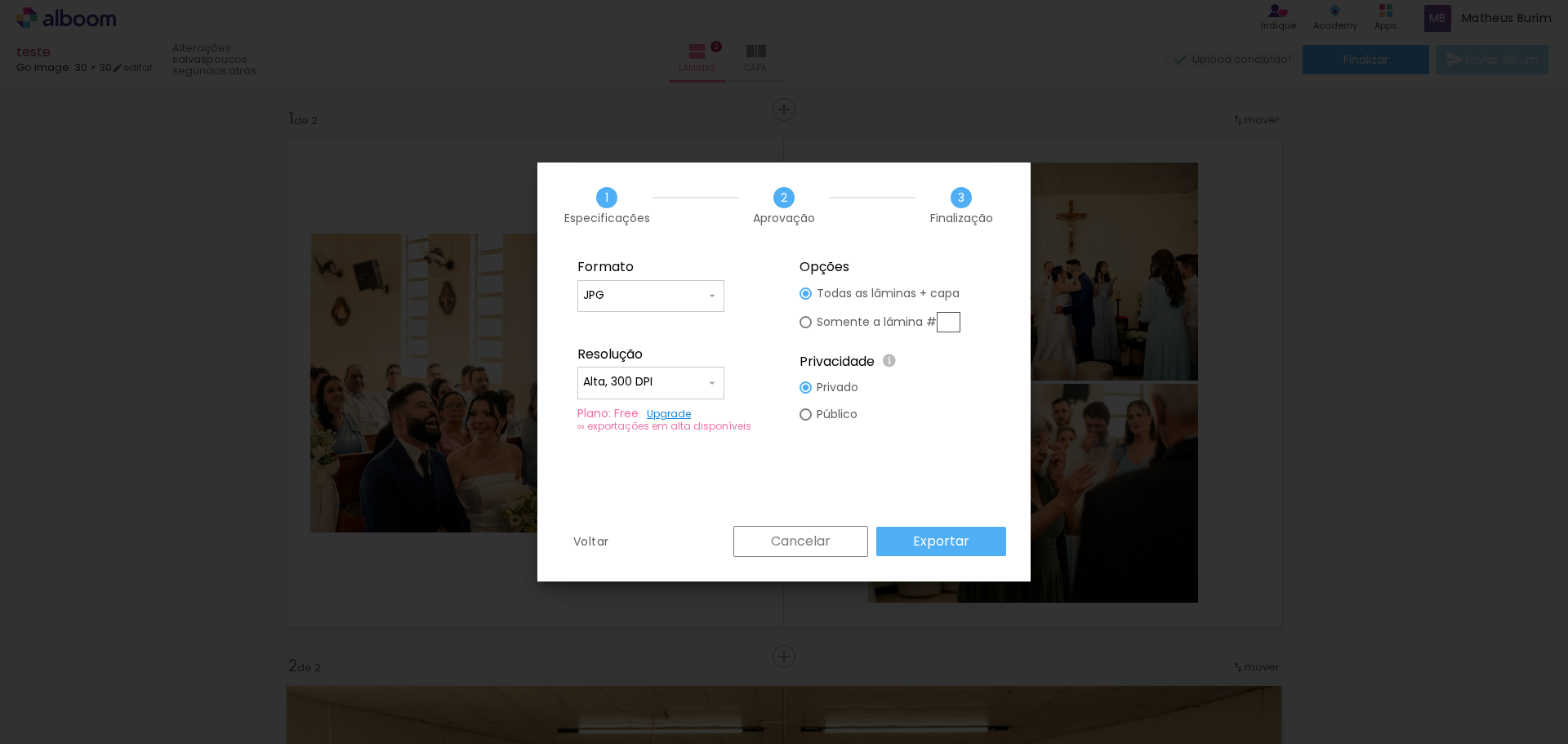
click at [0, 0] on slot "Exportar" at bounding box center [0, 0] width 0 height 0
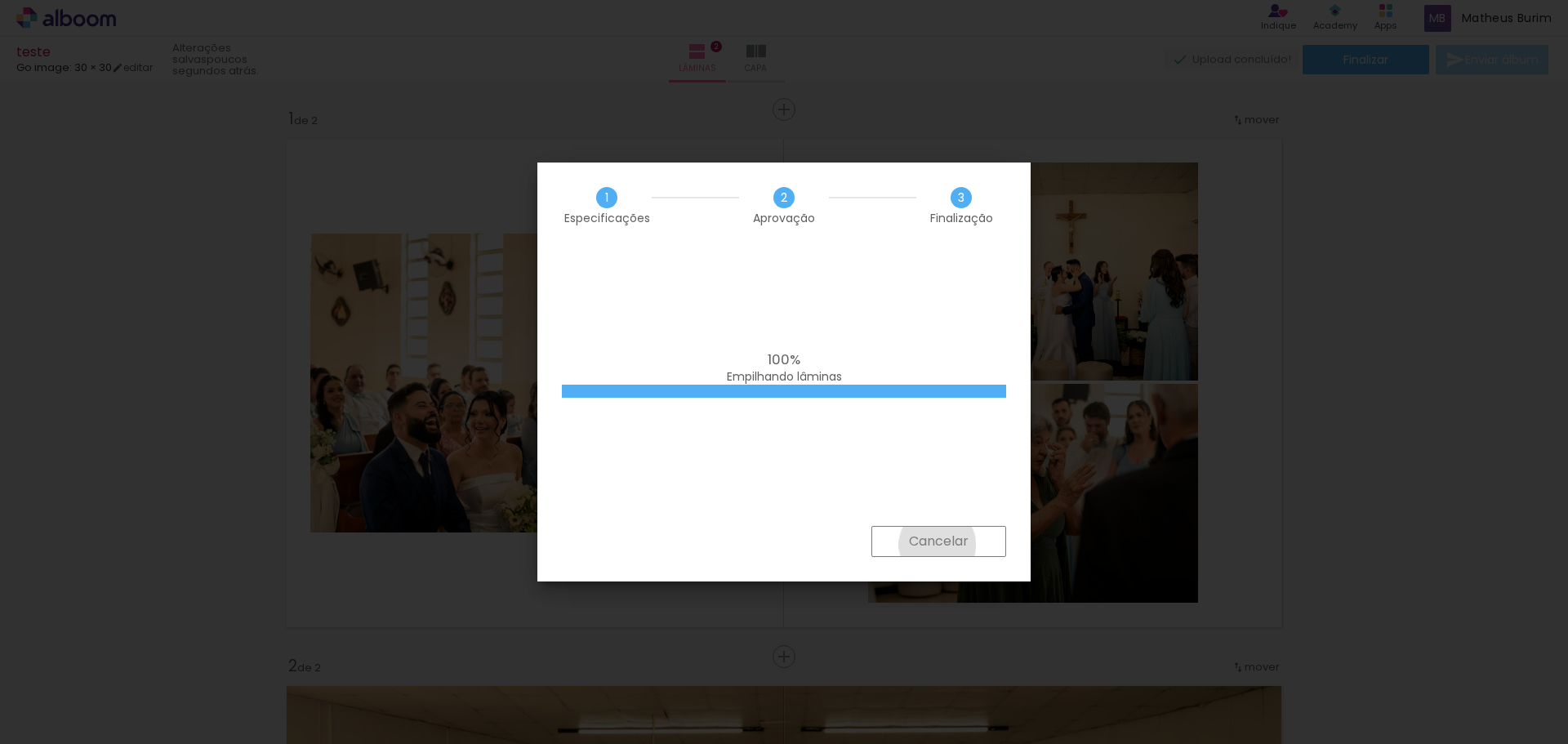
click at [0, 0] on slot "Cancelar" at bounding box center [0, 0] width 0 height 0
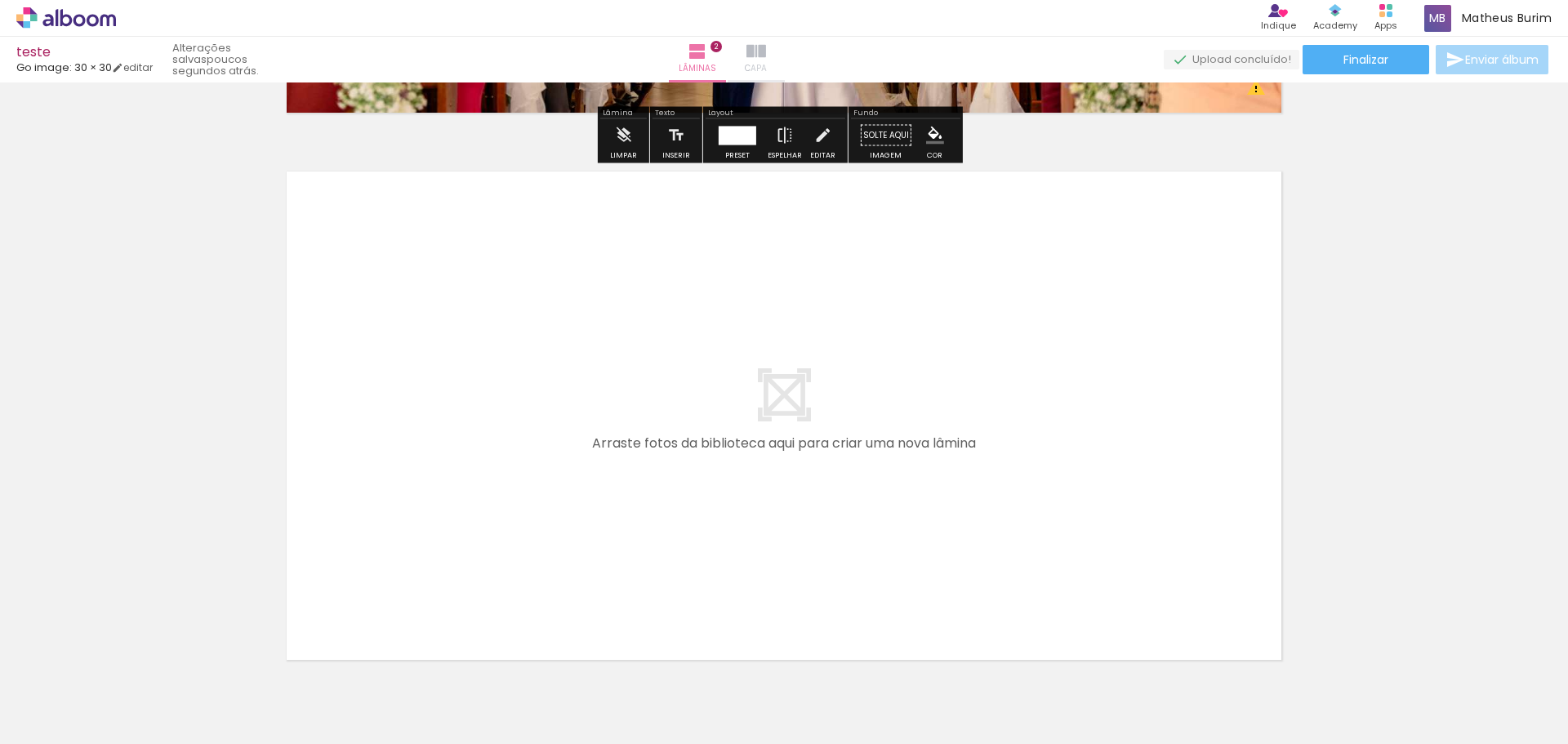
click at [767, 67] on span "Capa" at bounding box center [756, 68] width 22 height 15
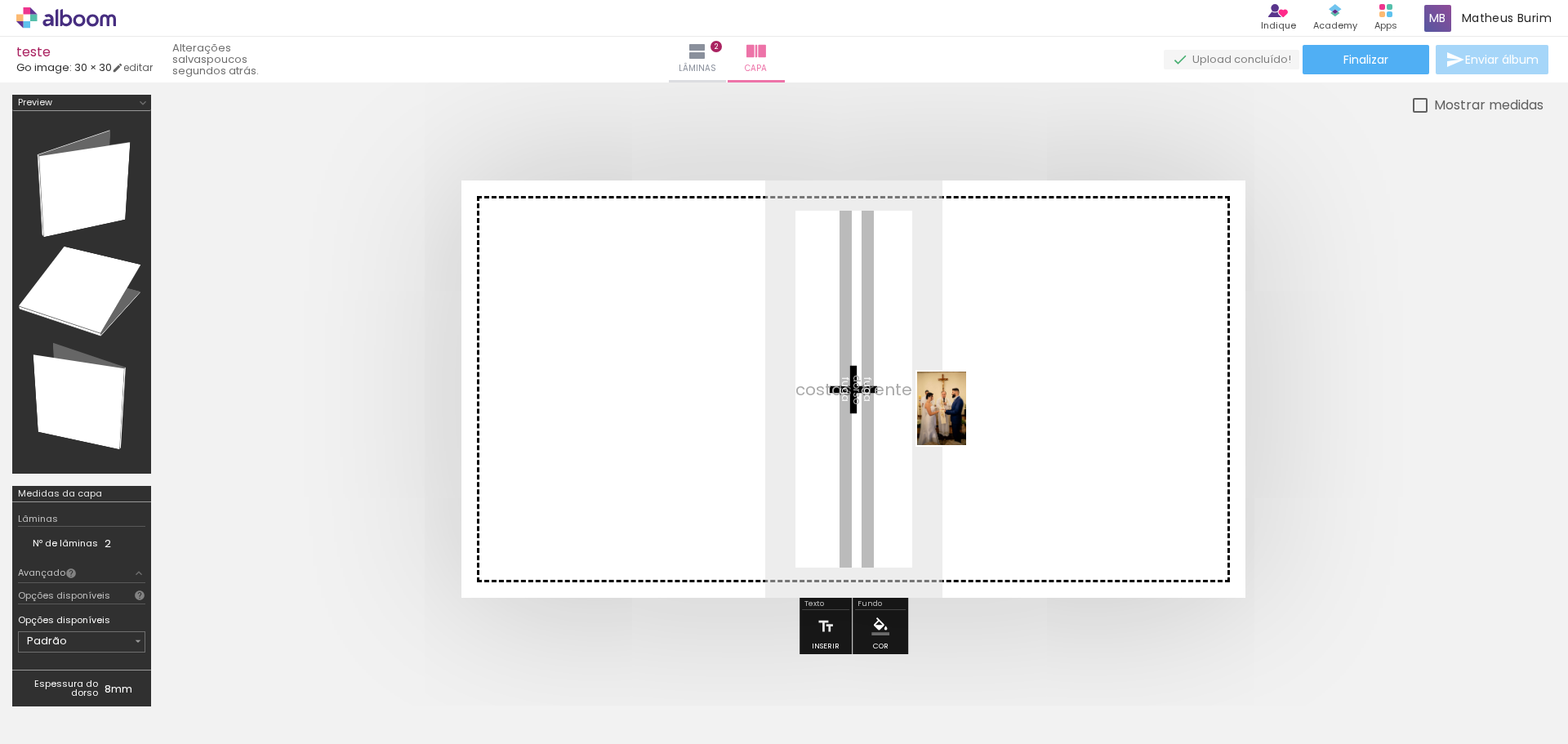
drag, startPoint x: 355, startPoint y: 704, endPoint x: 969, endPoint y: 419, distance: 676.9
click at [969, 419] on quentale-workspace at bounding box center [784, 372] width 1568 height 744
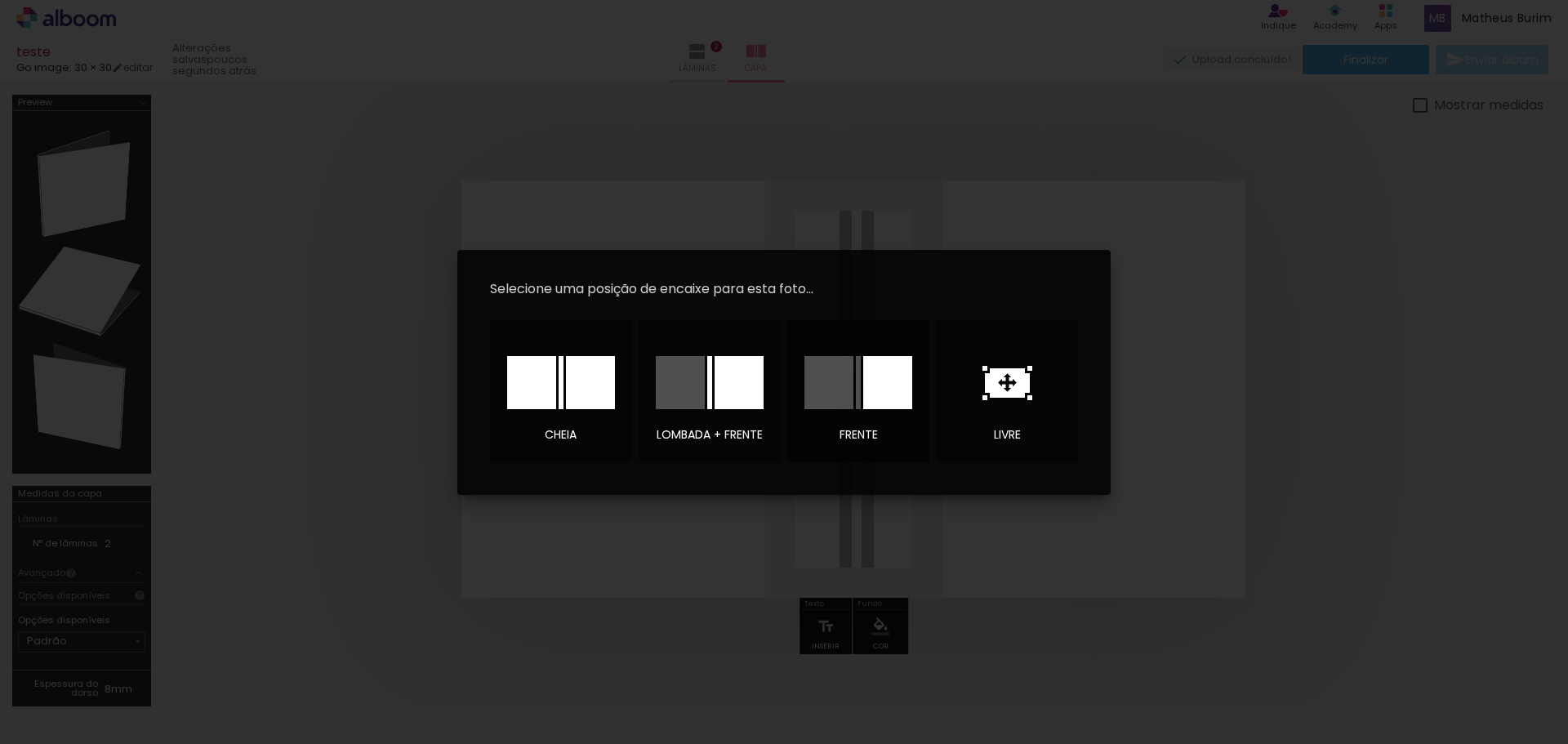
click at [871, 405] on div at bounding box center [887, 382] width 49 height 53
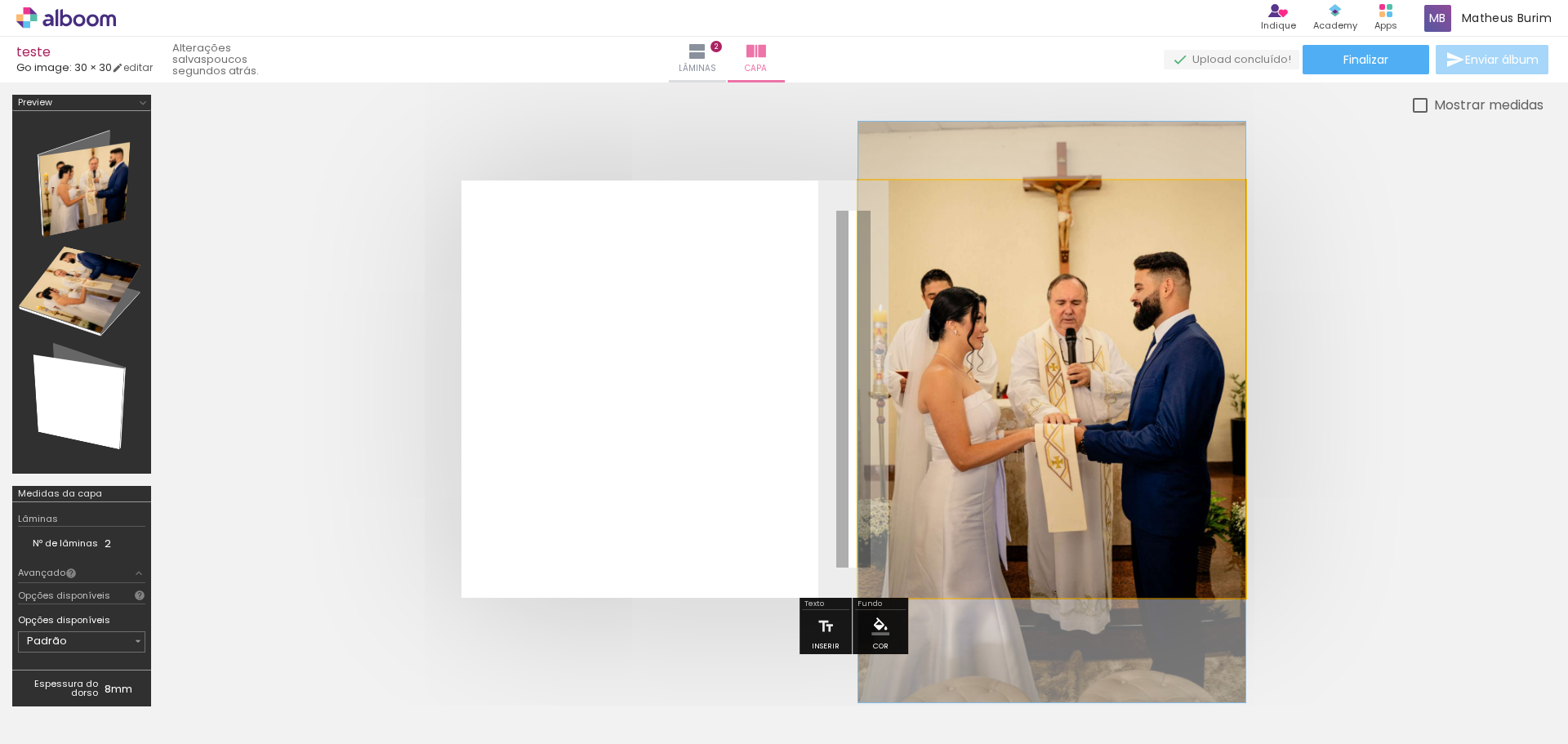
drag, startPoint x: 1082, startPoint y: 373, endPoint x: 1064, endPoint y: 397, distance: 30.0
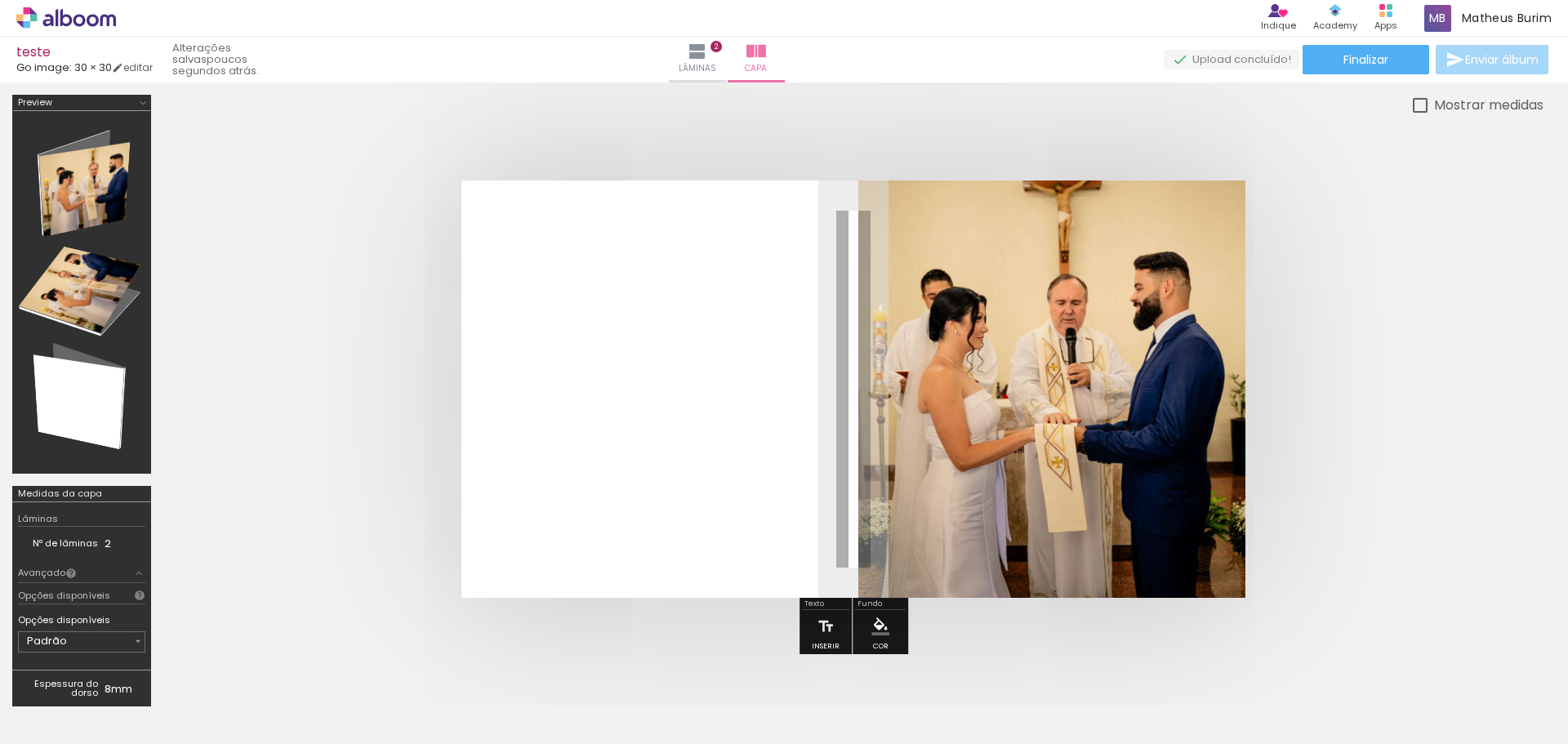
click at [1327, 295] on quentale-cover at bounding box center [853, 389] width 1249 height 417
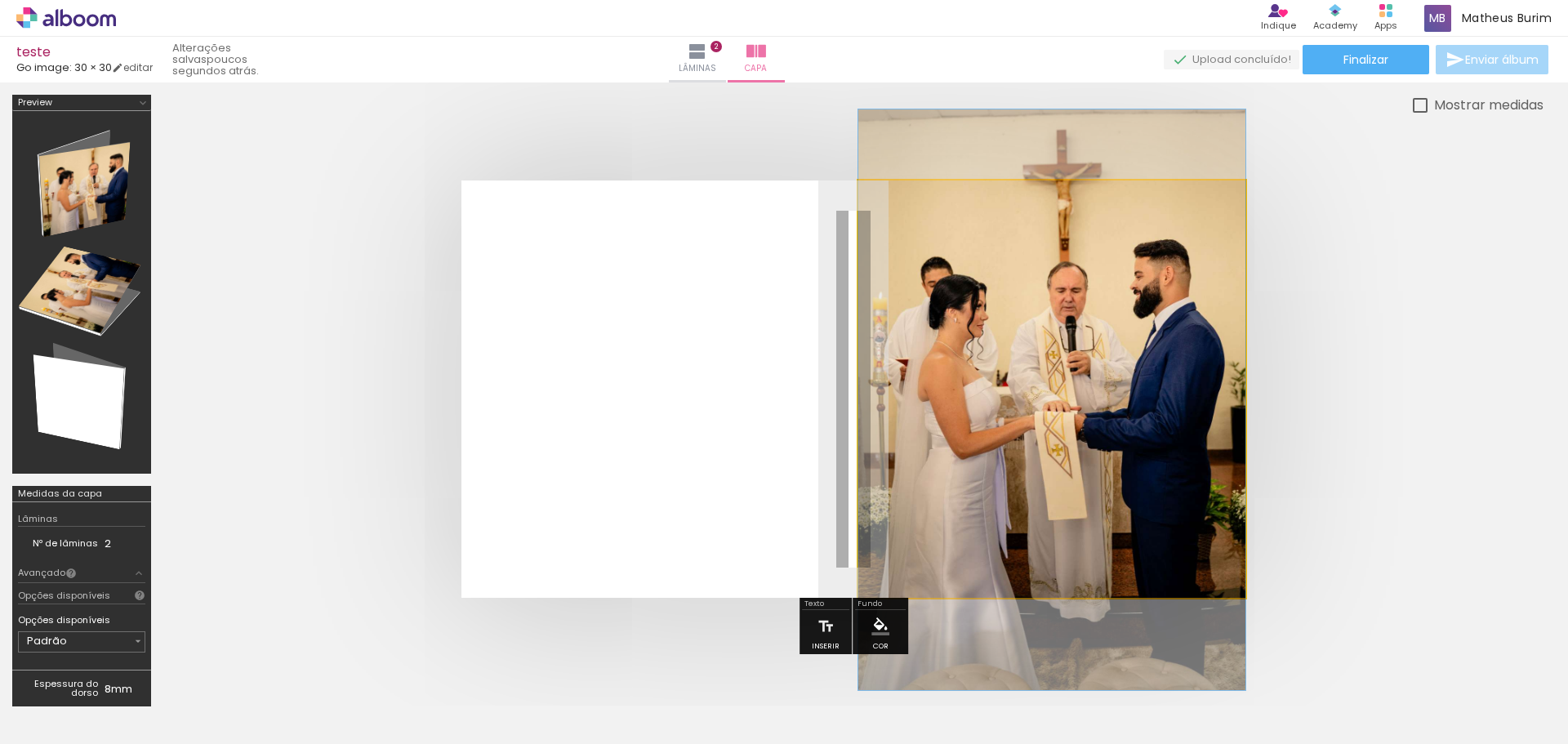
drag, startPoint x: 1106, startPoint y: 369, endPoint x: 1068, endPoint y: 356, distance: 40.2
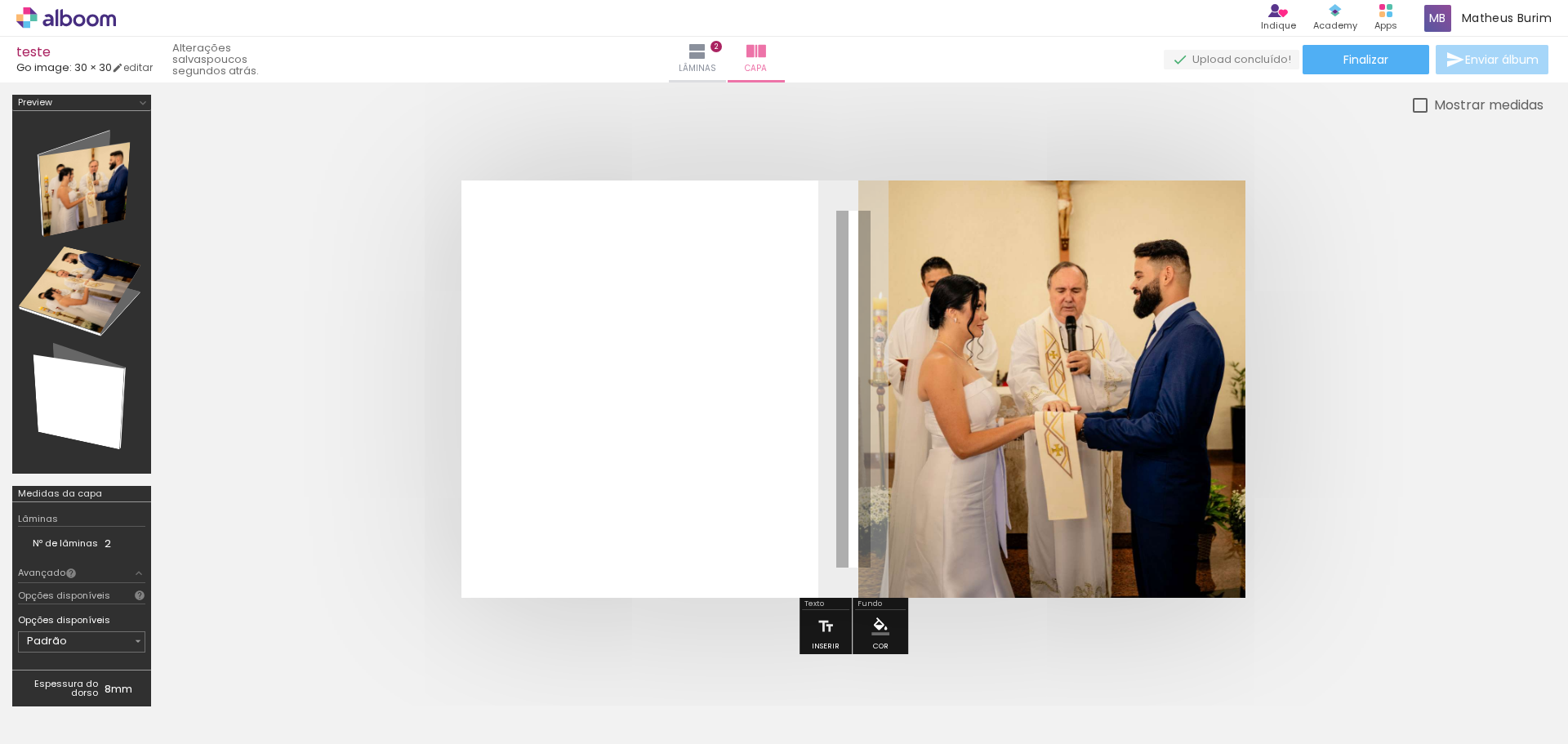
click at [0, 0] on slot "P&B" at bounding box center [0, 0] width 0 height 0
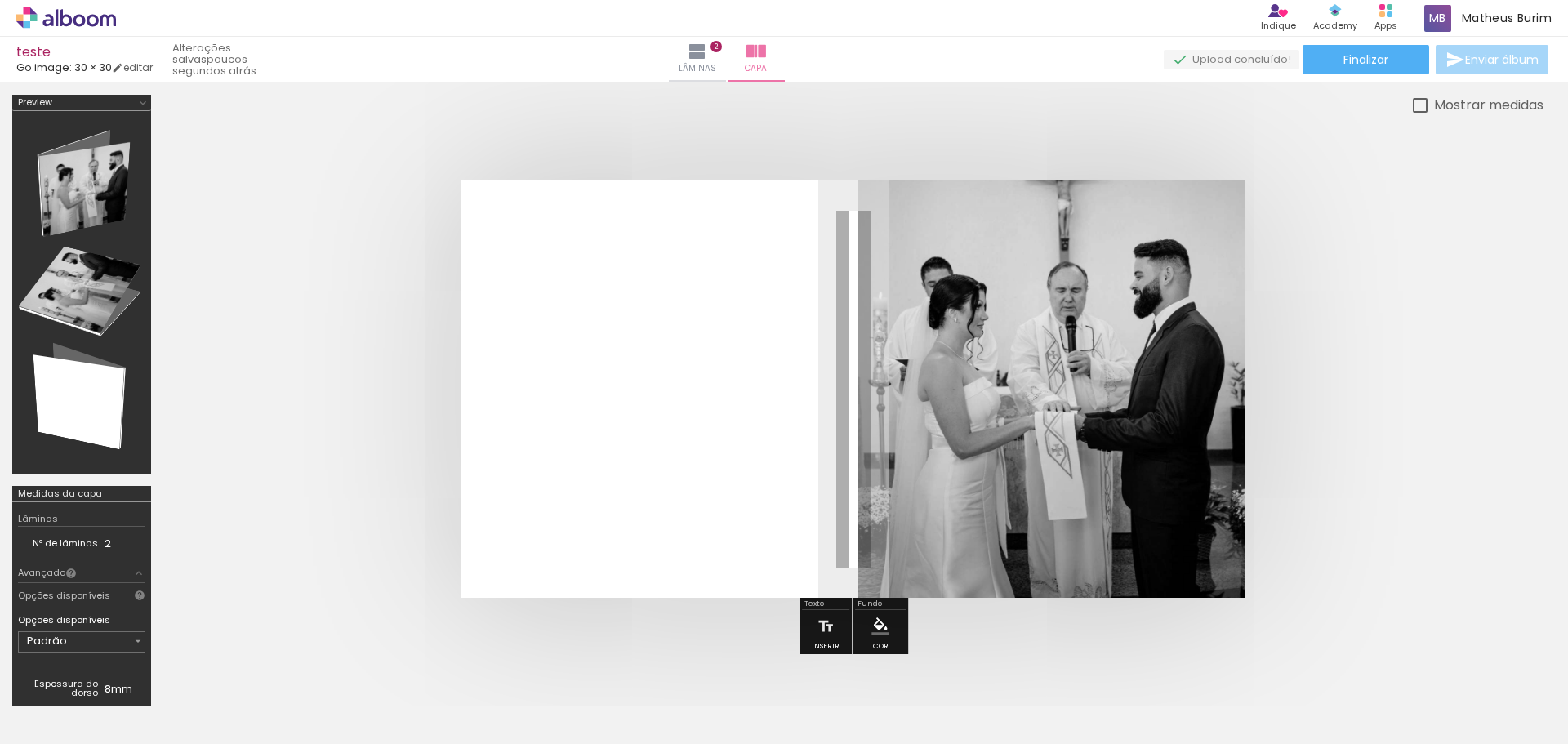
click at [0, 0] on slot "P&B" at bounding box center [0, 0] width 0 height 0
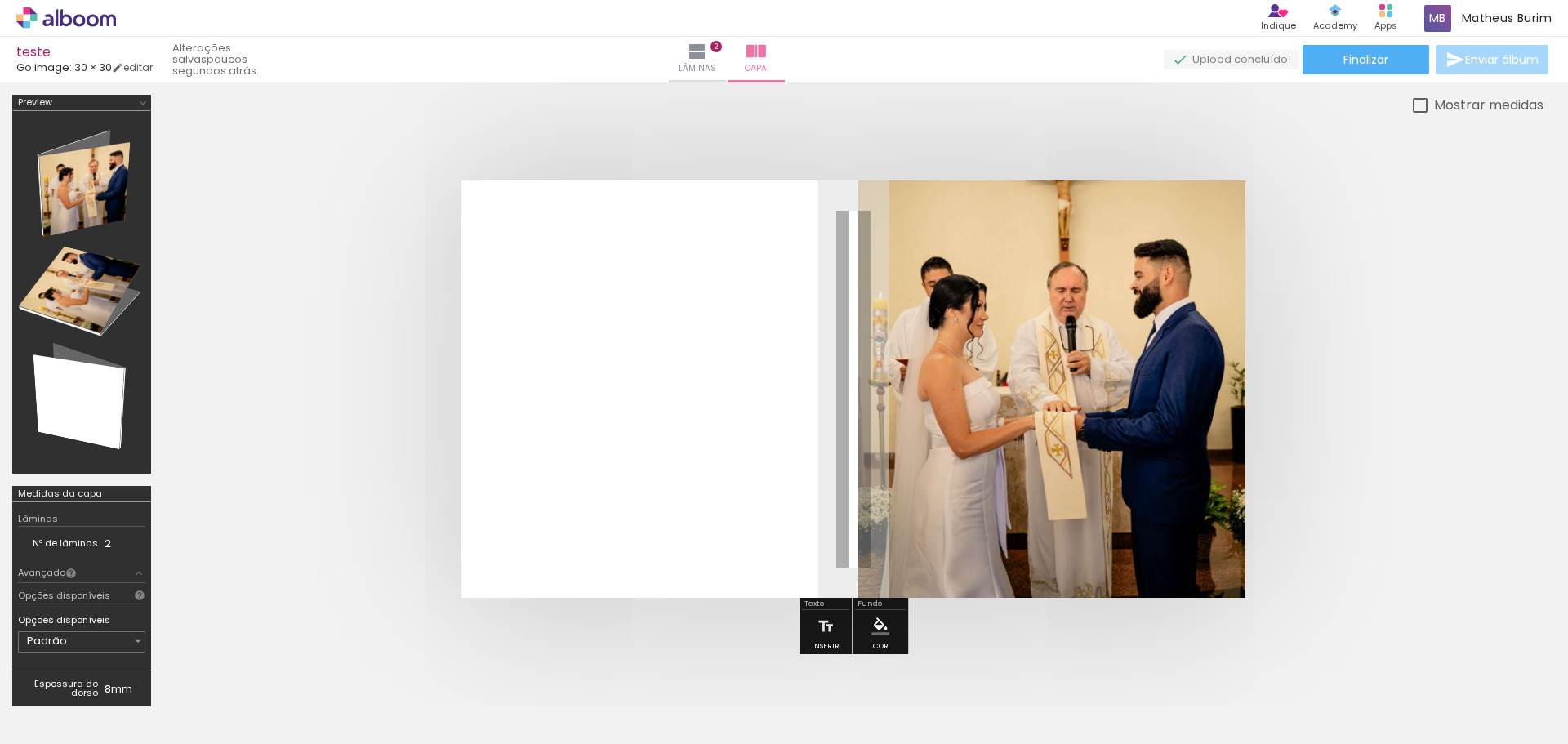
drag, startPoint x: 1089, startPoint y: 222, endPoint x: 1149, endPoint y: 228, distance: 60.3
type paper-slider "100"
click at [1149, 209] on div "P&B Largura Cor" at bounding box center [1080, 209] width 387 height 0
click at [1279, 235] on quentale-cover at bounding box center [853, 389] width 1249 height 417
click at [824, 621] on iron-icon at bounding box center [825, 625] width 18 height 33
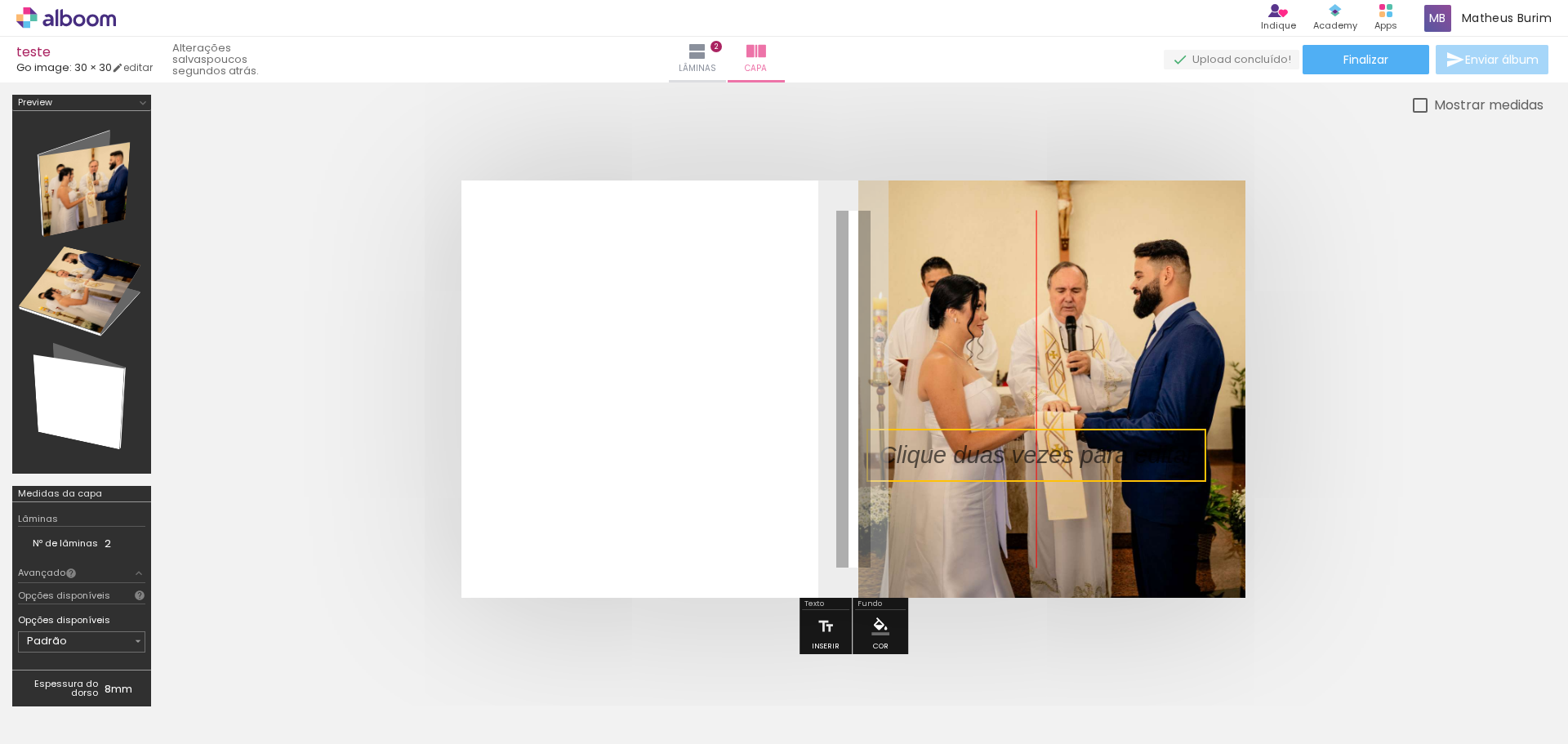
drag, startPoint x: 913, startPoint y: 377, endPoint x: 1108, endPoint y: 453, distance: 209.3
click at [1108, 453] on quentale-selection at bounding box center [1036, 455] width 340 height 53
click at [1354, 411] on quentale-cover at bounding box center [853, 389] width 1249 height 417
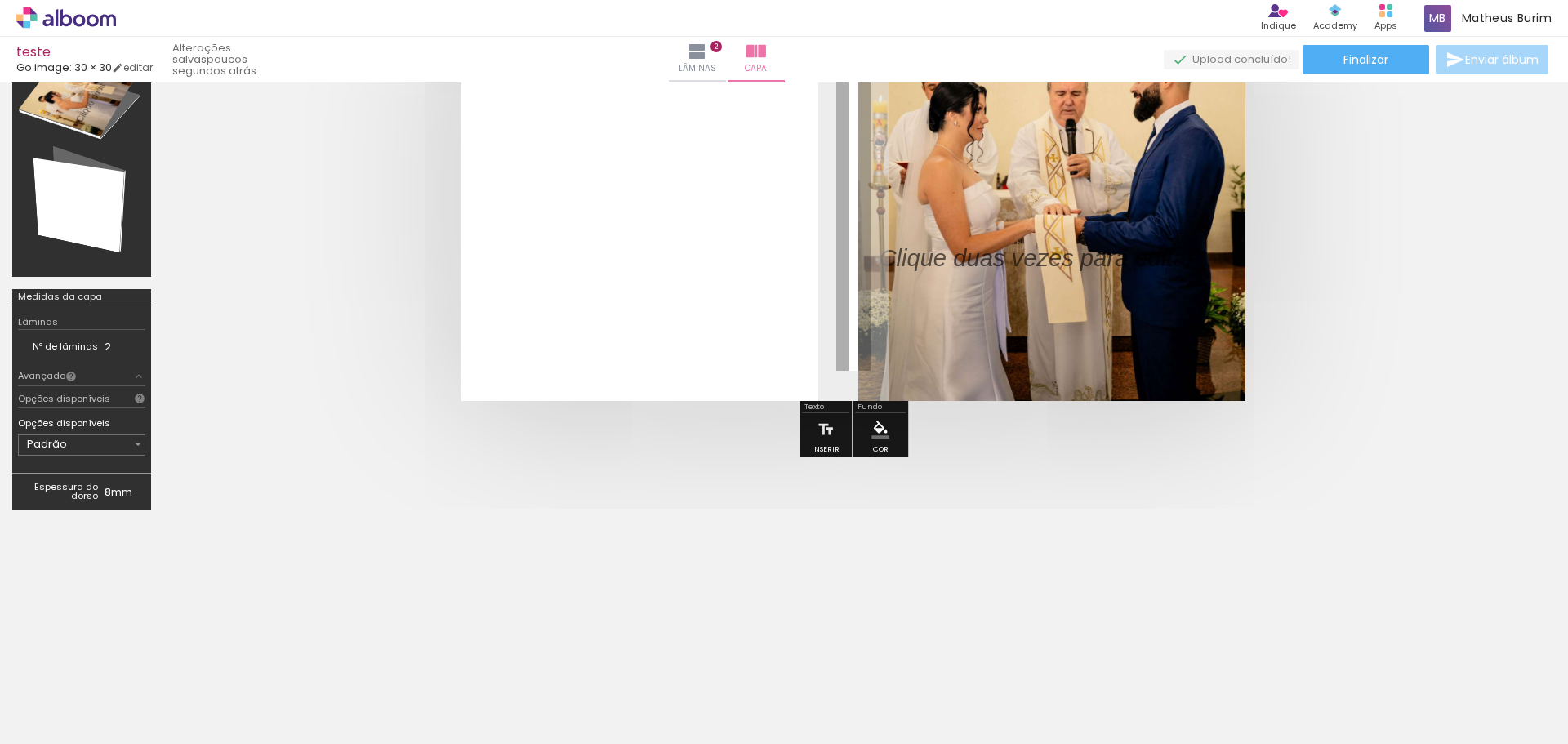
scroll to position [200, 0]
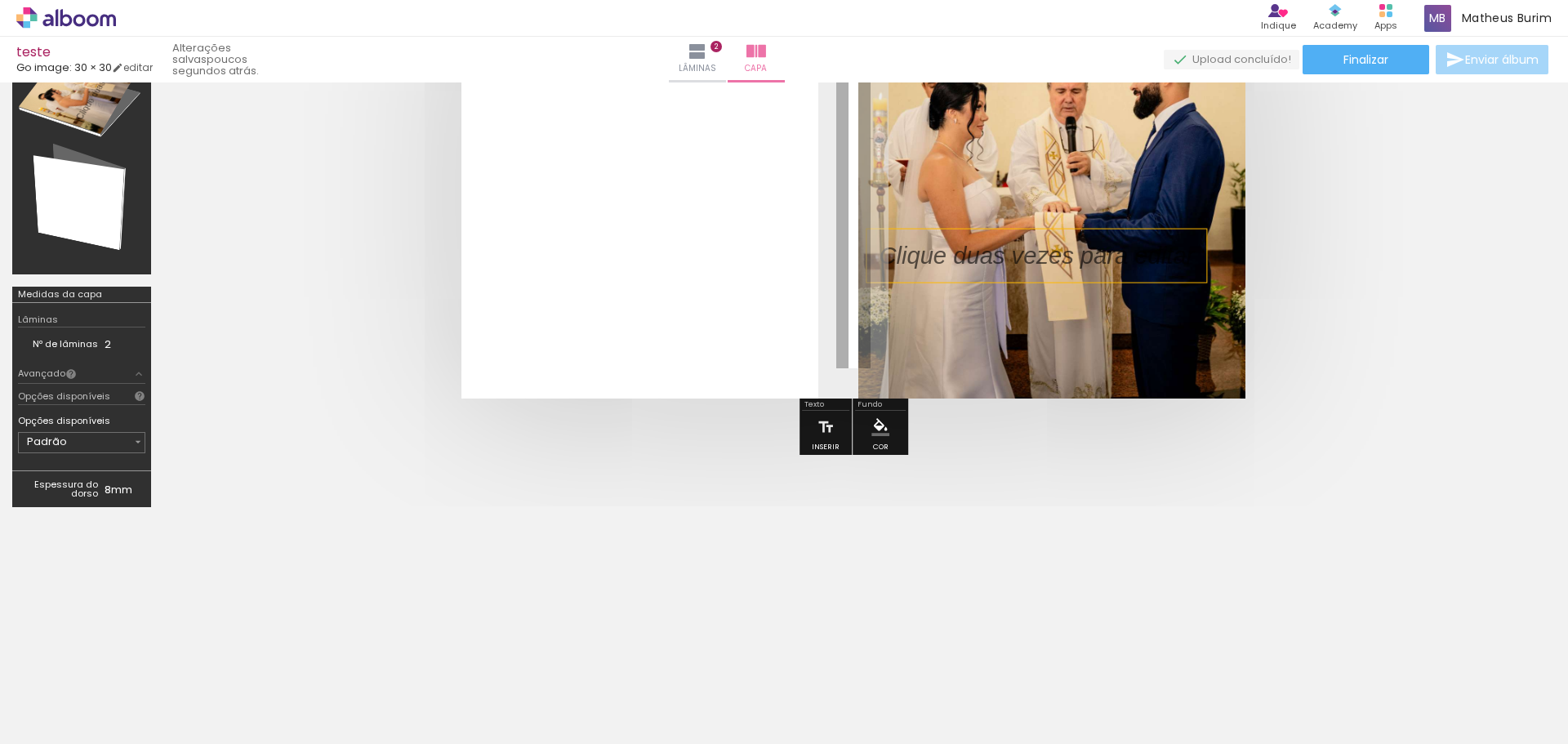
click at [1028, 252] on p at bounding box center [1048, 256] width 340 height 34
click at [1028, 252] on quentale-selection at bounding box center [1036, 256] width 340 height 53
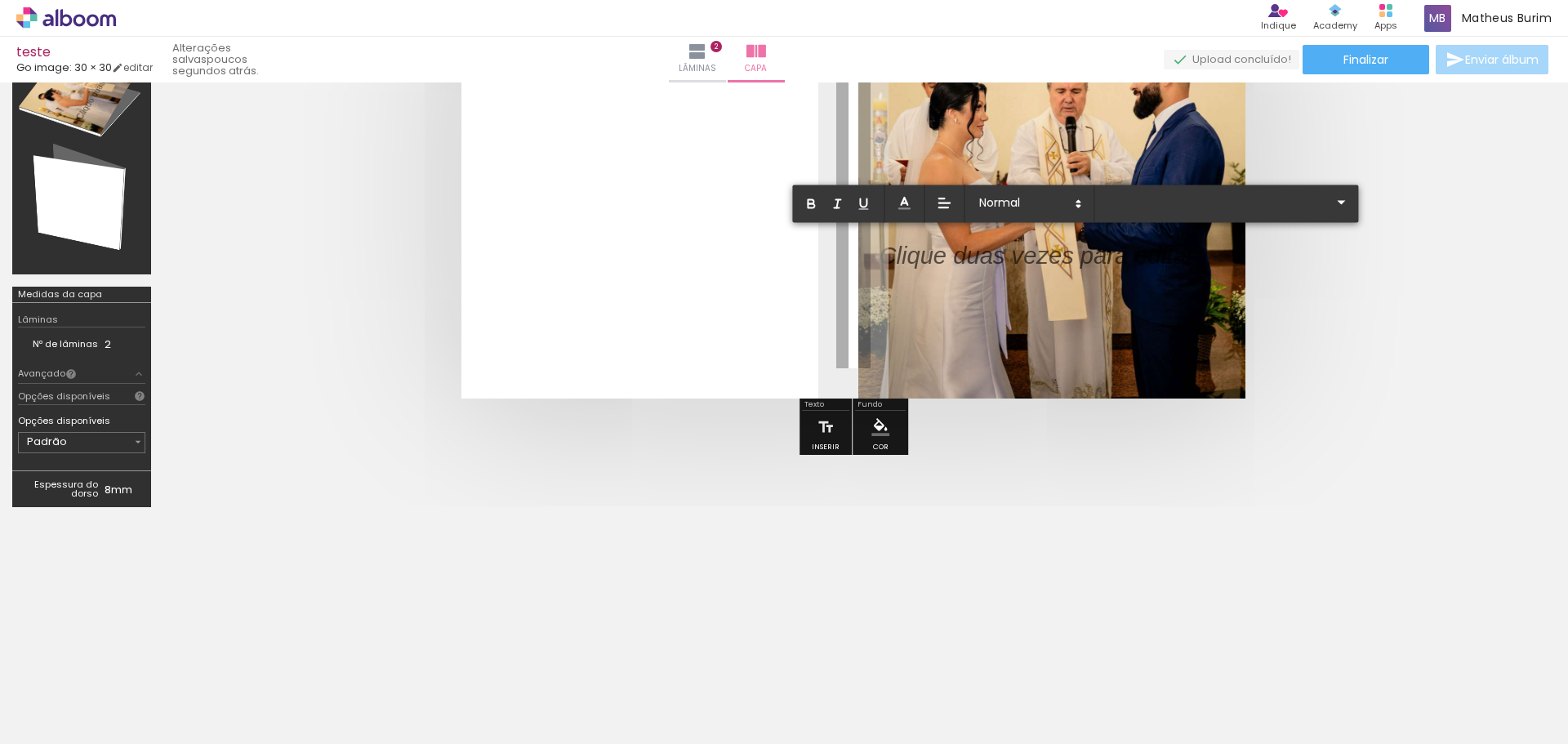
click at [1028, 252] on p at bounding box center [1035, 266] width 315 height 34
click at [1016, 207] on span at bounding box center [1029, 204] width 115 height 23
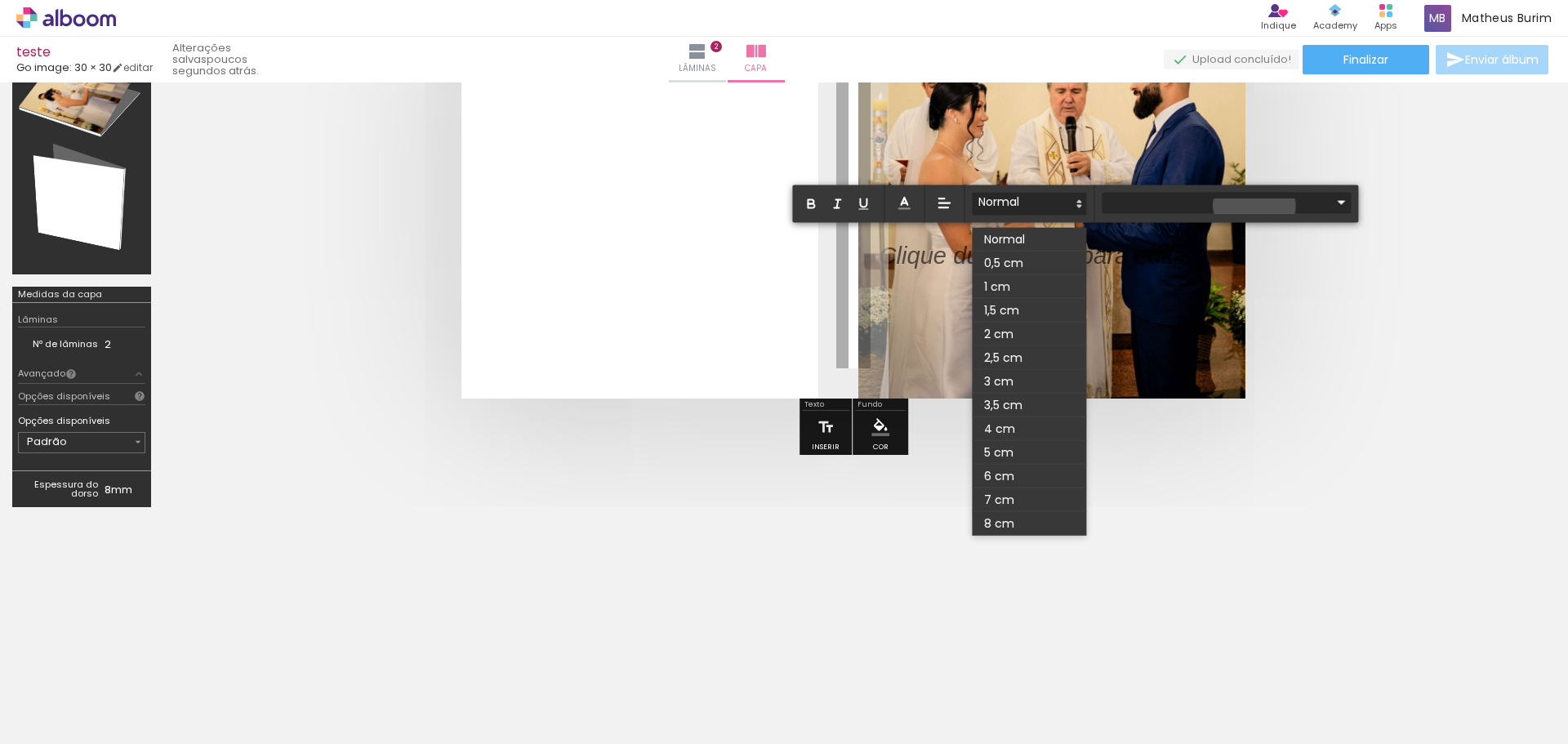
click at [1254, 206] on quentale-cover-editor at bounding box center [853, 207] width 1380 height 623
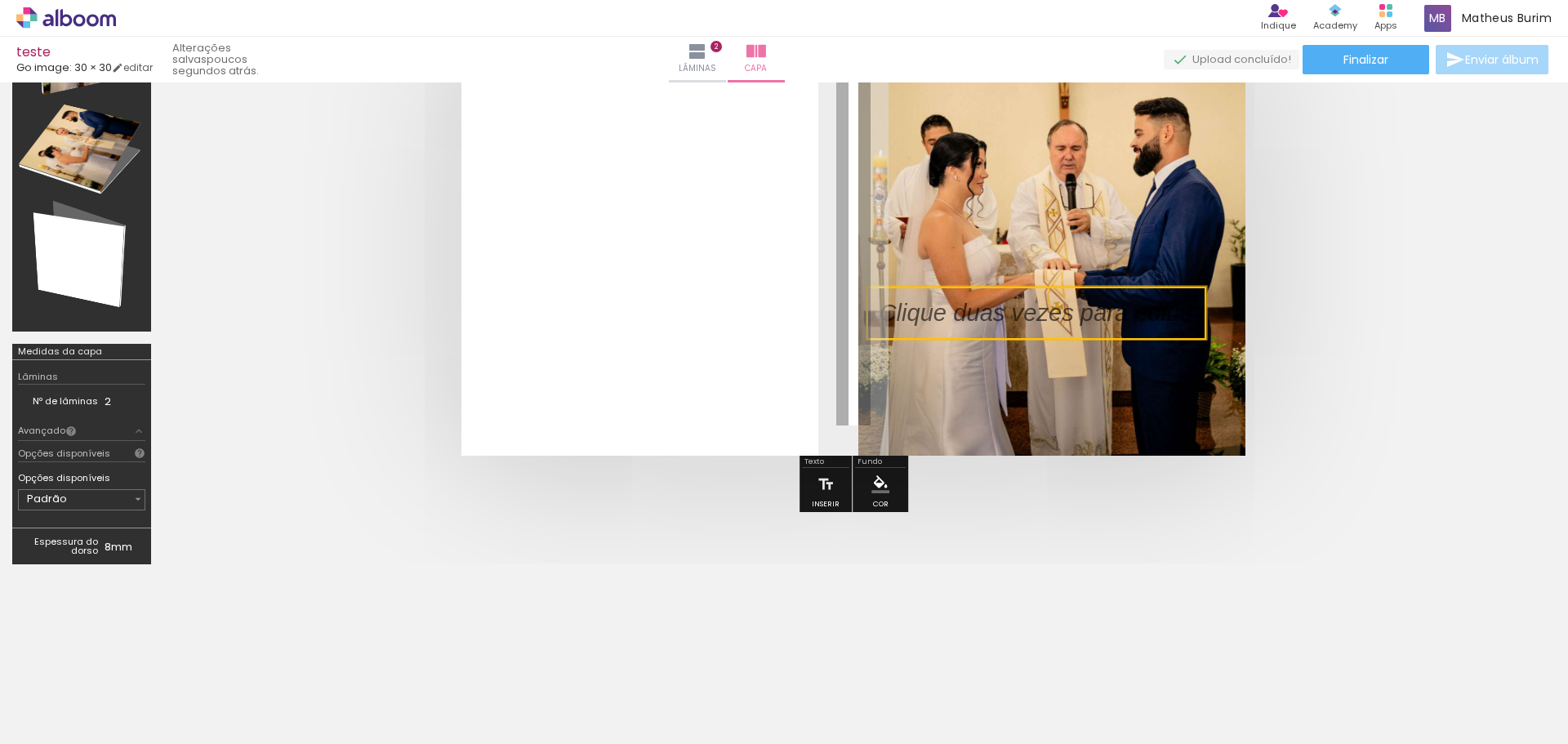
click at [1122, 327] on quentale-selection at bounding box center [1036, 313] width 340 height 53
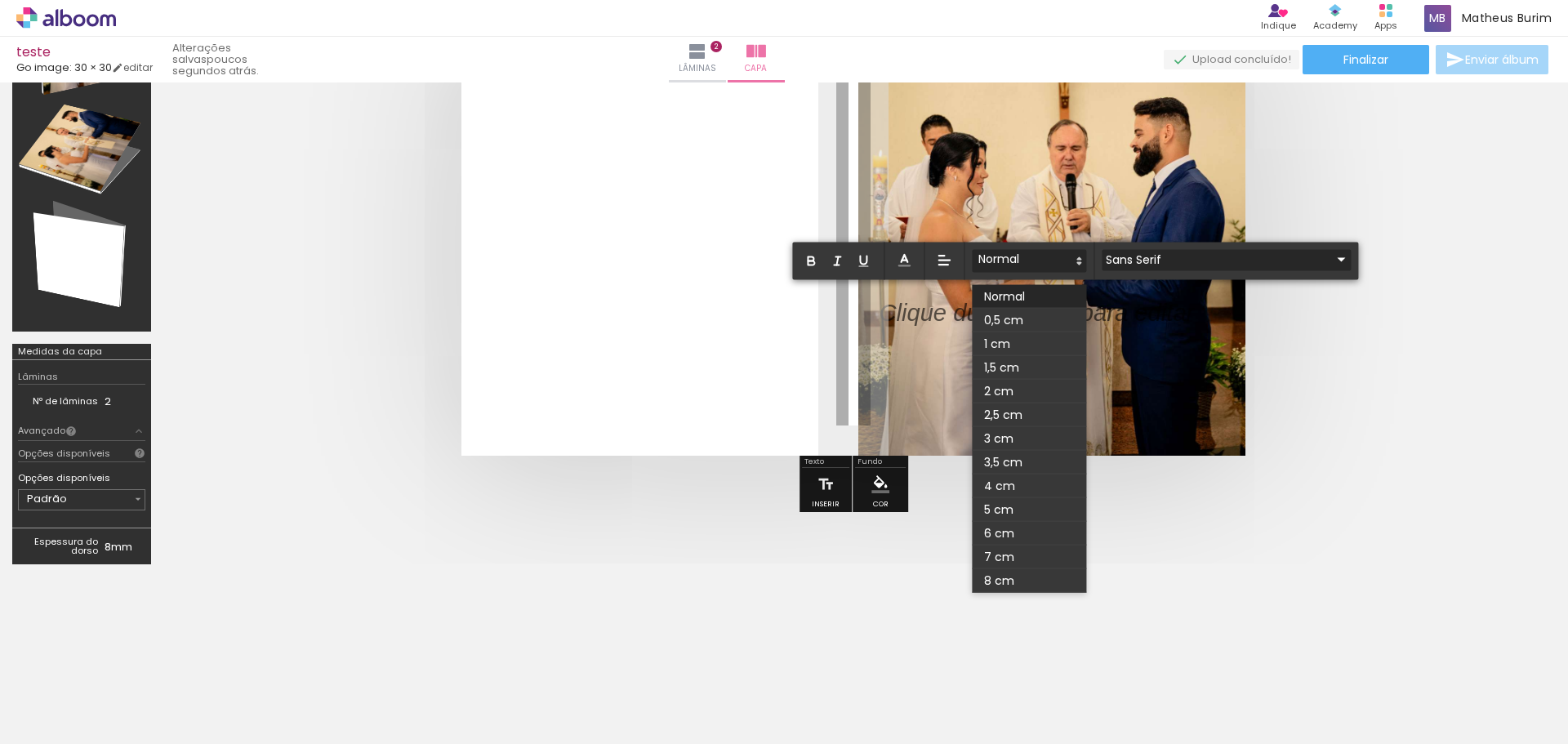
click at [1331, 266] on iron-icon at bounding box center [1341, 260] width 20 height 20
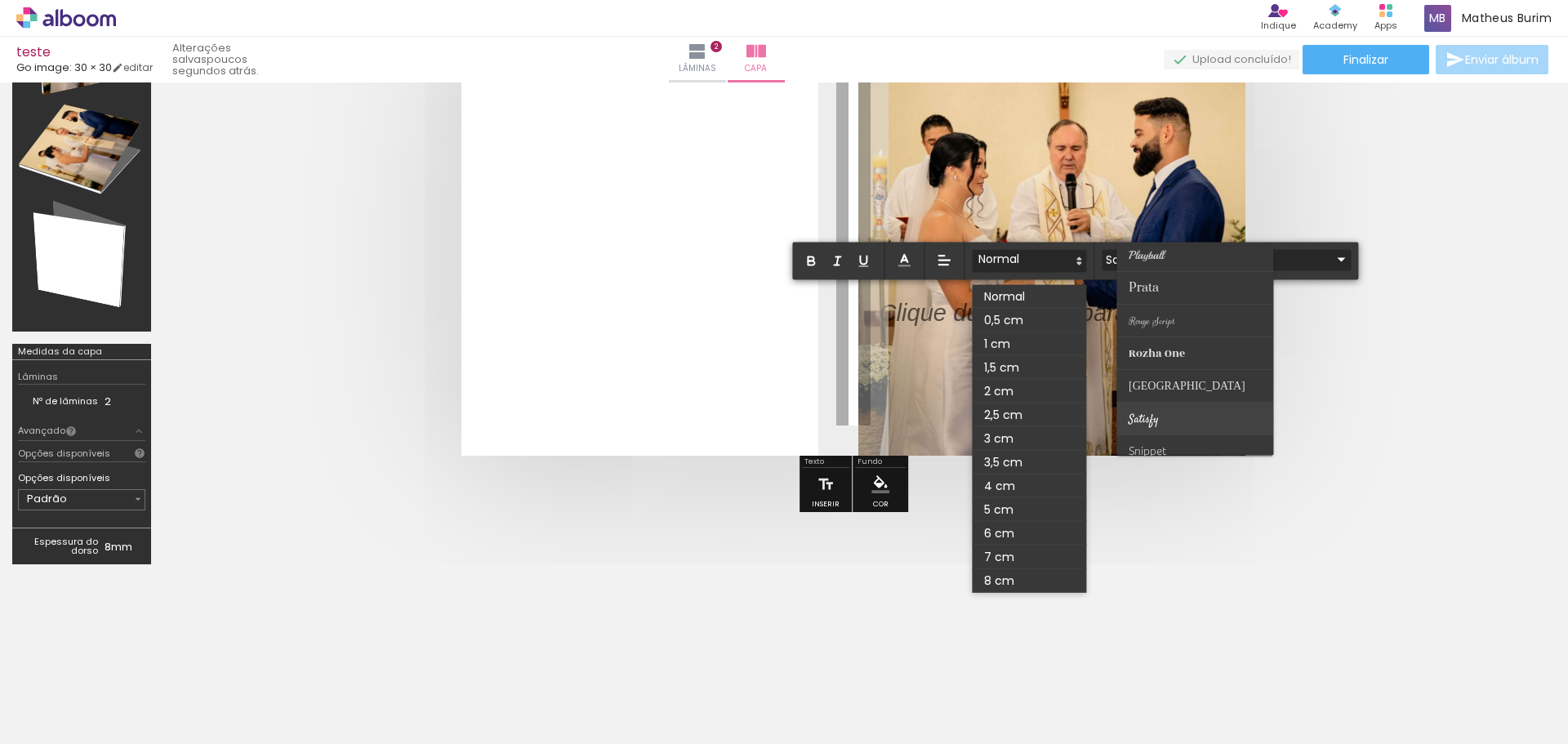
scroll to position [558, 0]
click at [1160, 385] on span "[GEOGRAPHIC_DATA]" at bounding box center [1187, 390] width 117 height 17
type input "[GEOGRAPHIC_DATA]"
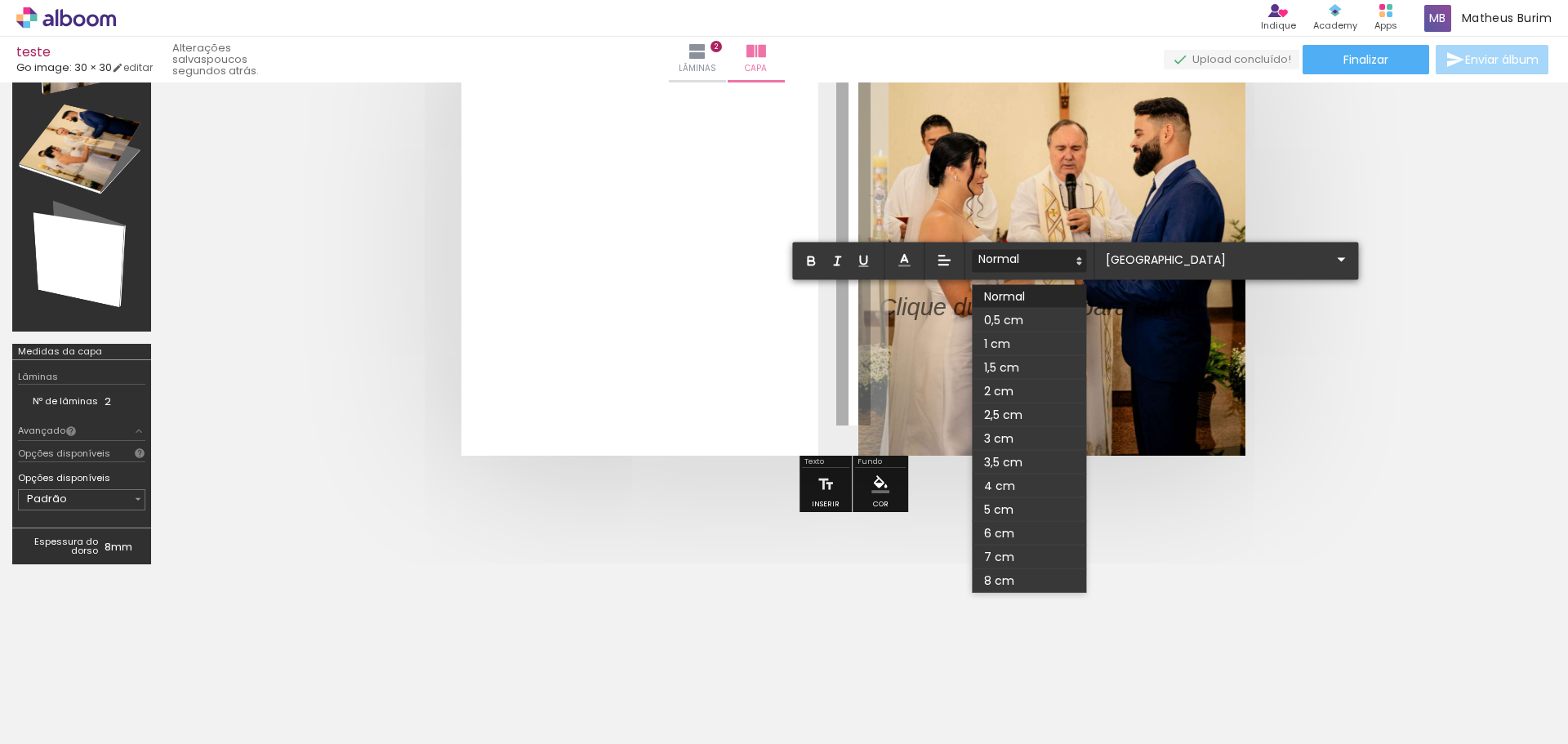
click at [920, 308] on p "﻿" at bounding box center [1035, 318] width 315 height 37
click at [924, 303] on p "﻿" at bounding box center [1035, 318] width 315 height 37
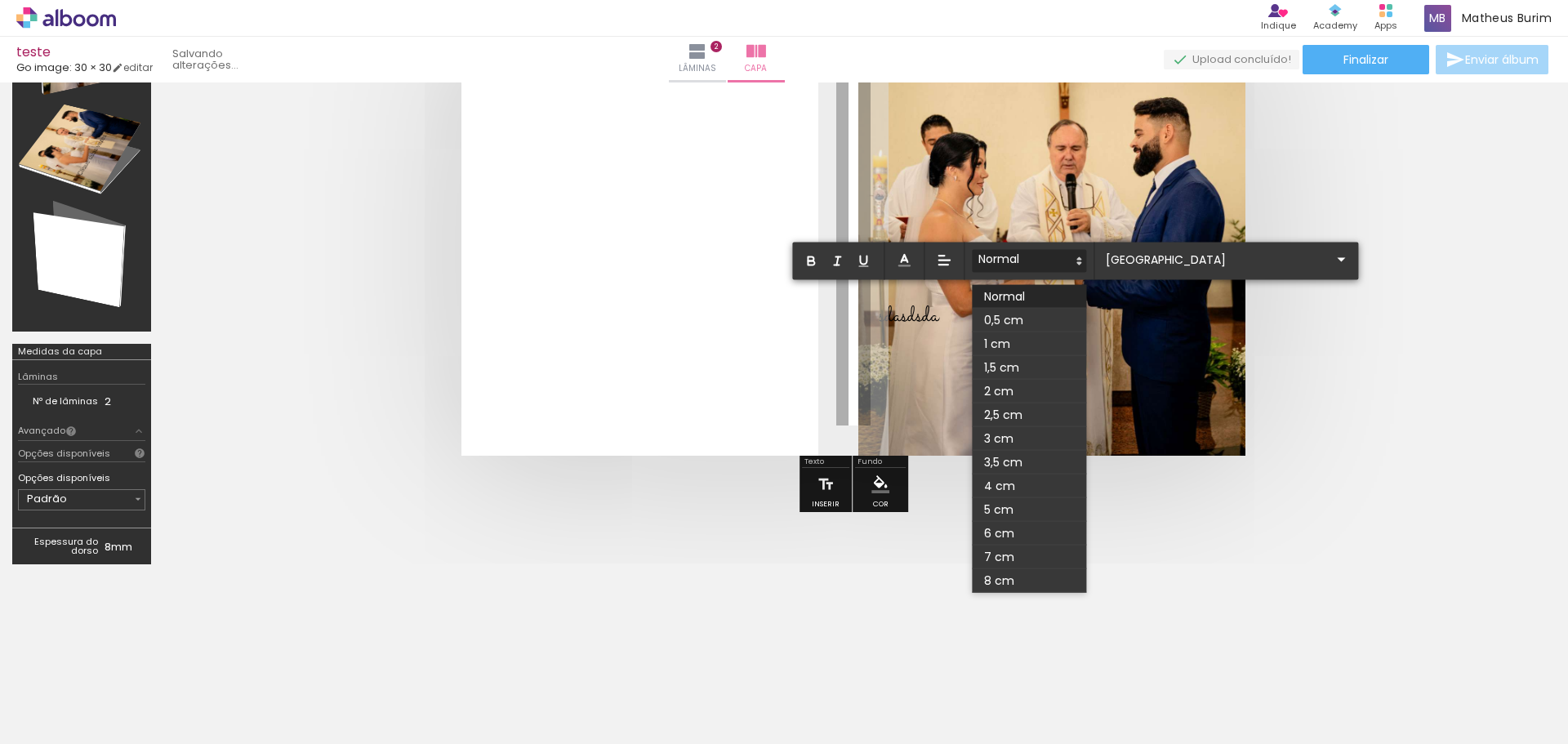
click at [1350, 342] on quentale-cover at bounding box center [853, 247] width 1249 height 417
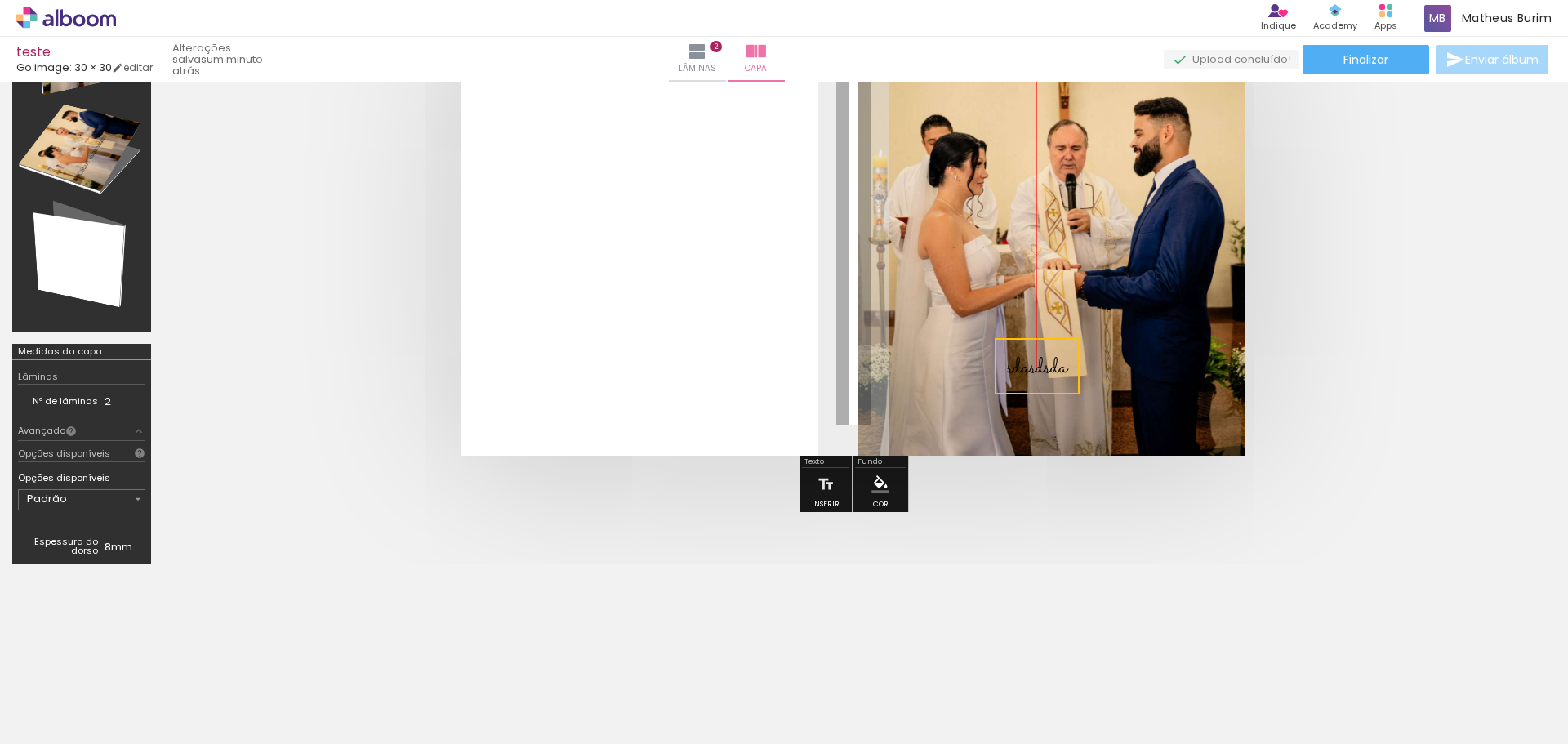
drag, startPoint x: 906, startPoint y: 317, endPoint x: 1048, endPoint y: 369, distance: 151.2
click at [1048, 369] on quentale-selection at bounding box center [1037, 366] width 85 height 56
click at [1342, 362] on quentale-cover at bounding box center [853, 247] width 1249 height 417
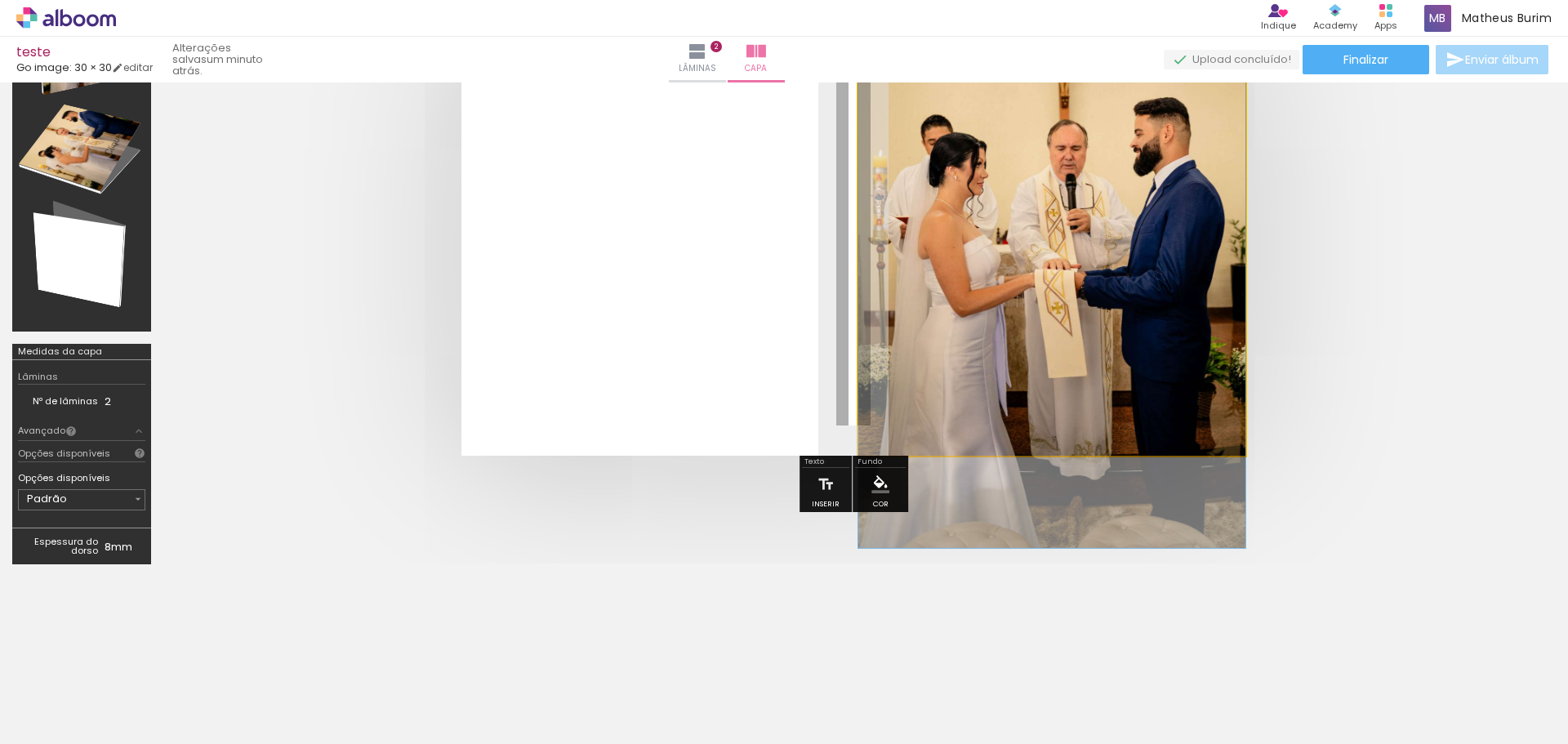
click at [1193, 370] on quentale-photo at bounding box center [1052, 247] width 387 height 417
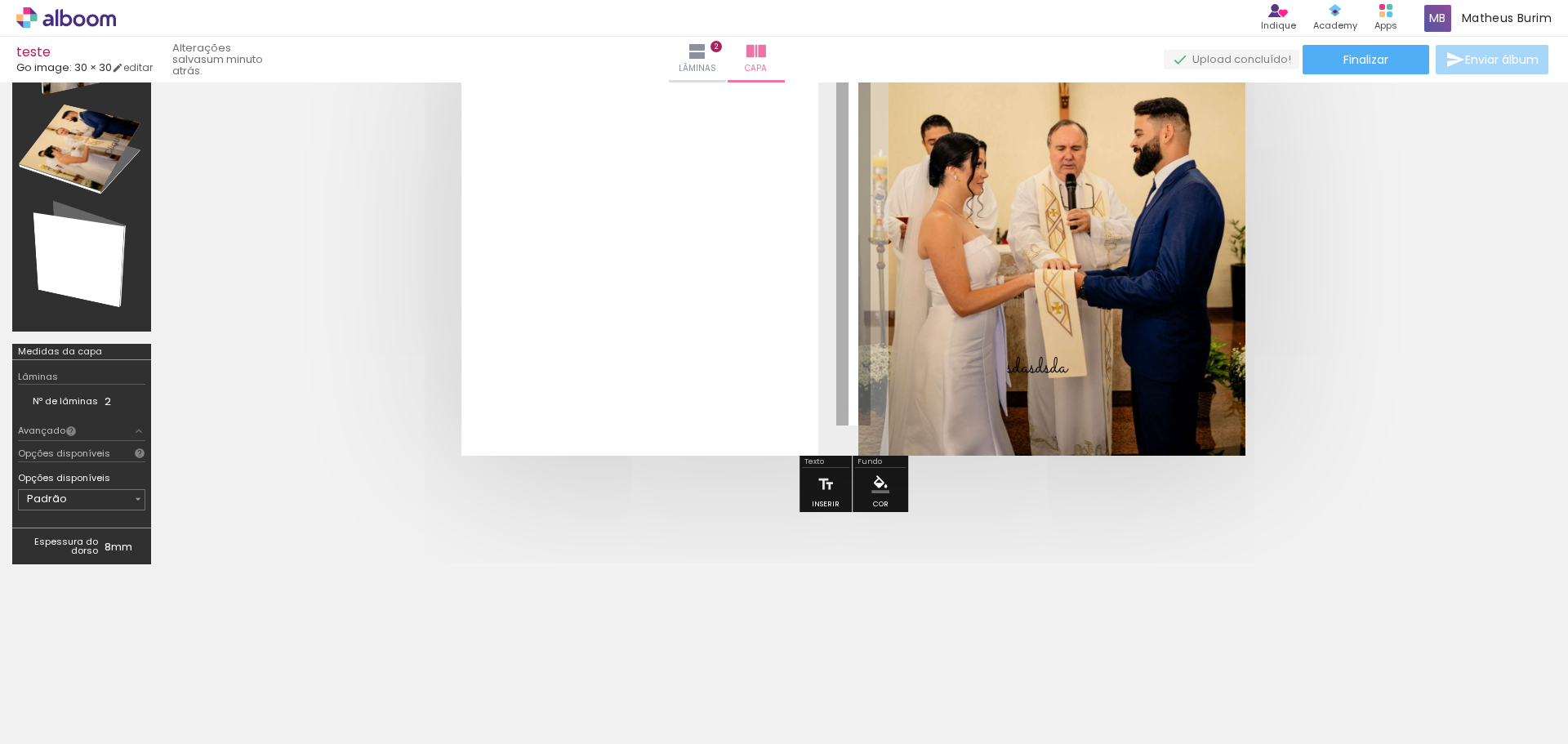
click at [874, 496] on paper-menu-button "#ffebee #ffcdd2 #ef9a9a #e57373 #ef5350 #f44336 #e53935 #d32f2f #c62828 #b71c1c…" at bounding box center [879, 483] width 31 height 31
